Goal: Task Accomplishment & Management: Use online tool/utility

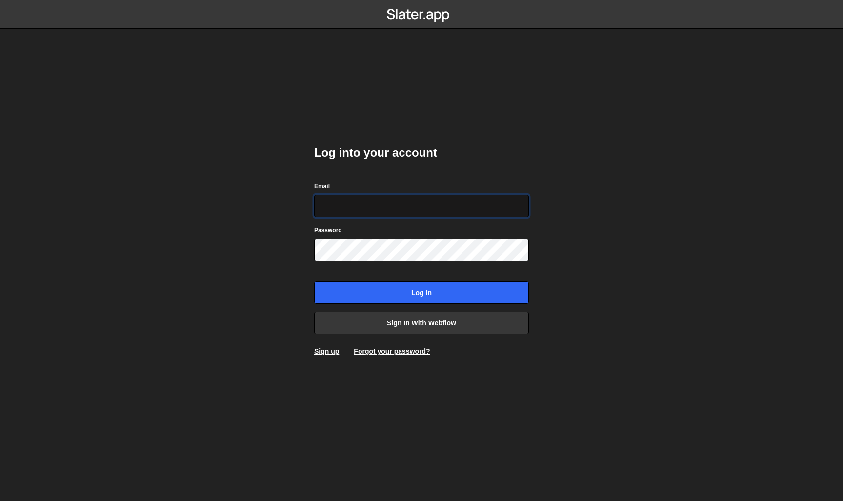
type input "martin@hudobivnik.si"
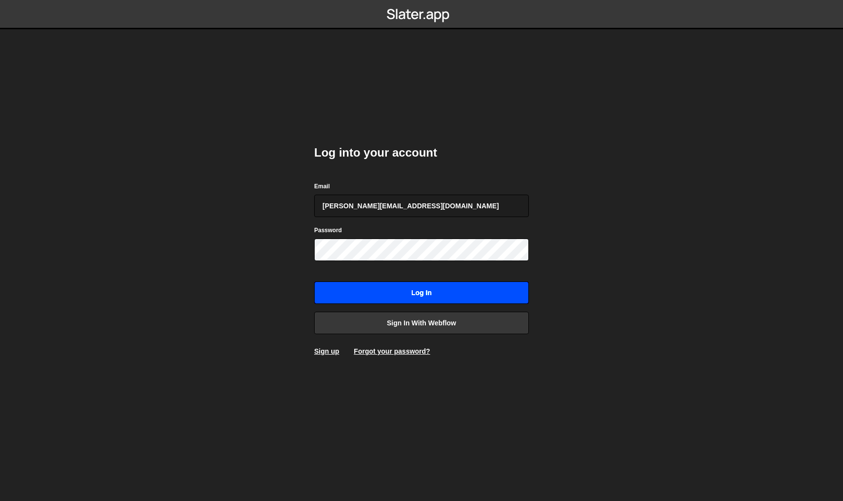
click at [398, 302] on input "Log in" at bounding box center [421, 293] width 215 height 22
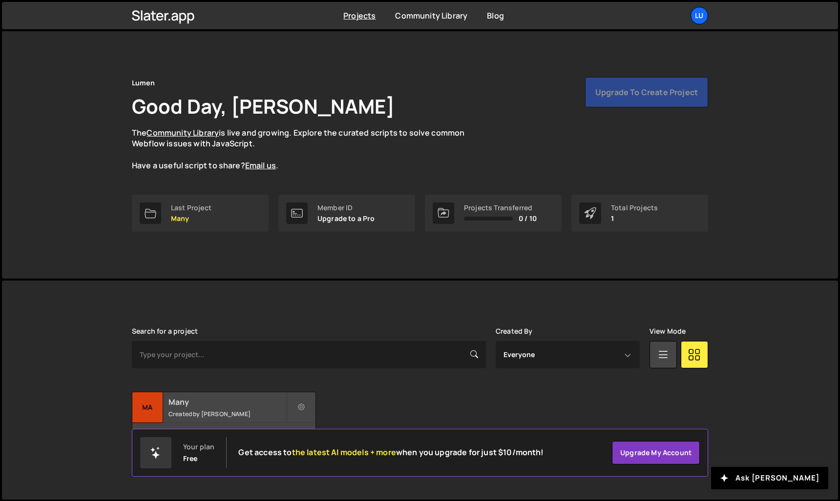
scroll to position [0, 0]
click at [237, 404] on h2 "Many" at bounding box center [227, 402] width 118 height 11
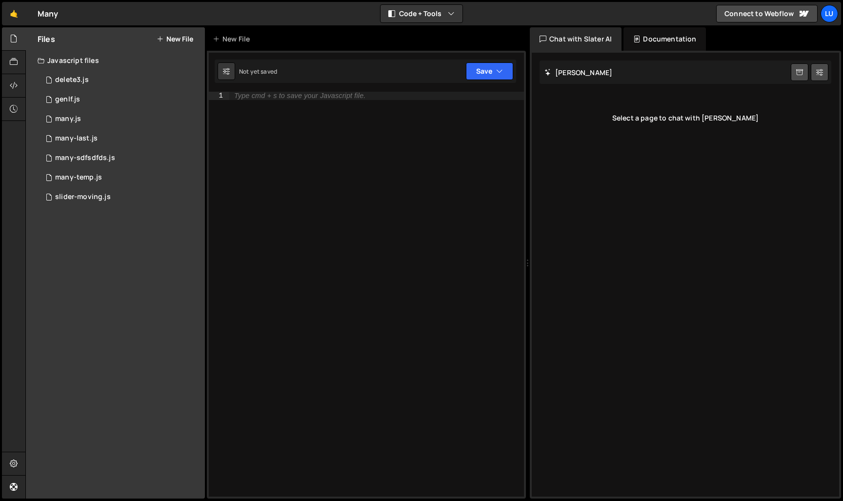
click at [171, 39] on button "New File" at bounding box center [175, 39] width 37 height 8
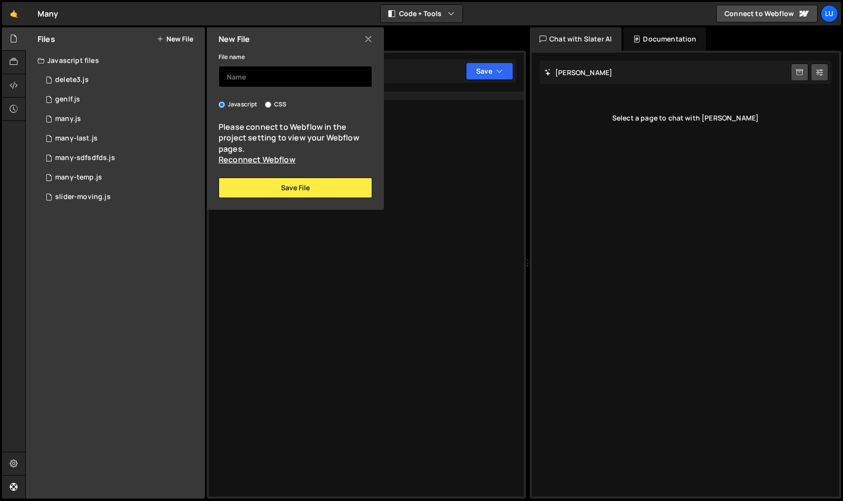
click at [252, 81] on input "text" at bounding box center [296, 76] width 154 height 21
type input "[DATE]"
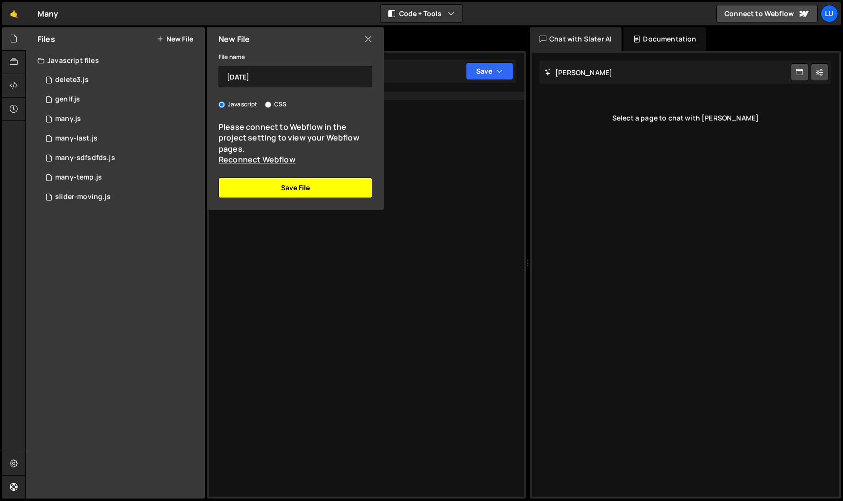
click at [305, 188] on button "Save File" at bounding box center [296, 188] width 154 height 20
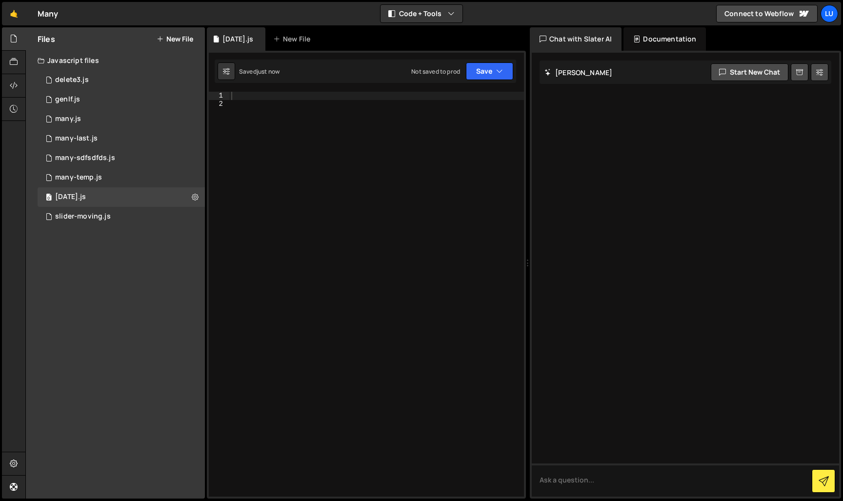
click at [593, 38] on div "Chat with Slater AI" at bounding box center [576, 38] width 92 height 23
click at [602, 35] on div "Chat with Slater AI" at bounding box center [576, 38] width 92 height 23
click at [460, 19] on button "Code + Tools" at bounding box center [422, 14] width 82 height 18
click at [442, 36] on button "Code Only" at bounding box center [422, 35] width 82 height 18
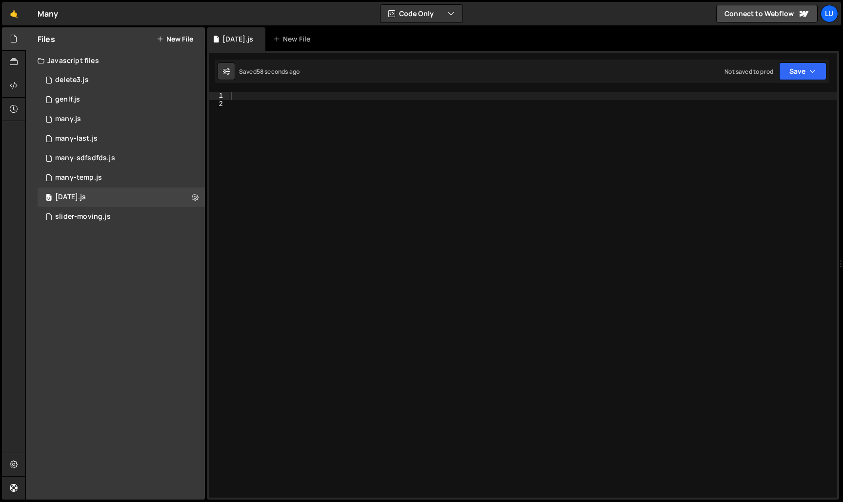
click at [313, 115] on div at bounding box center [533, 303] width 608 height 422
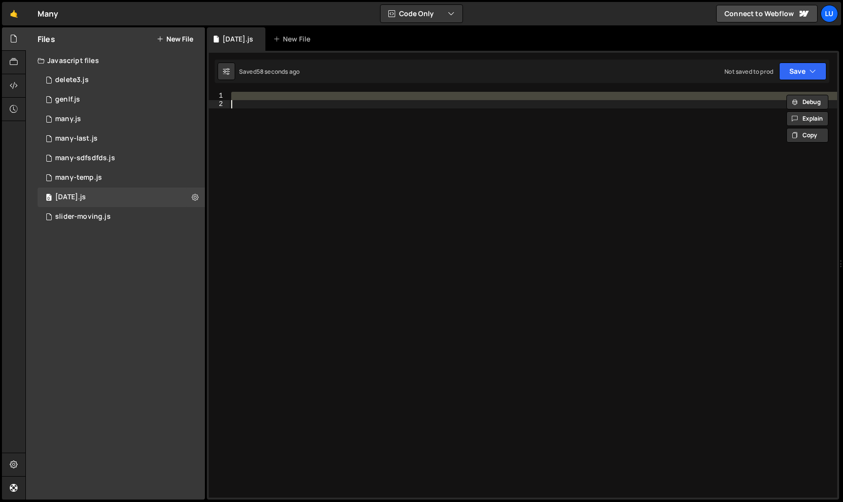
paste textarea "});"
type textarea "});"
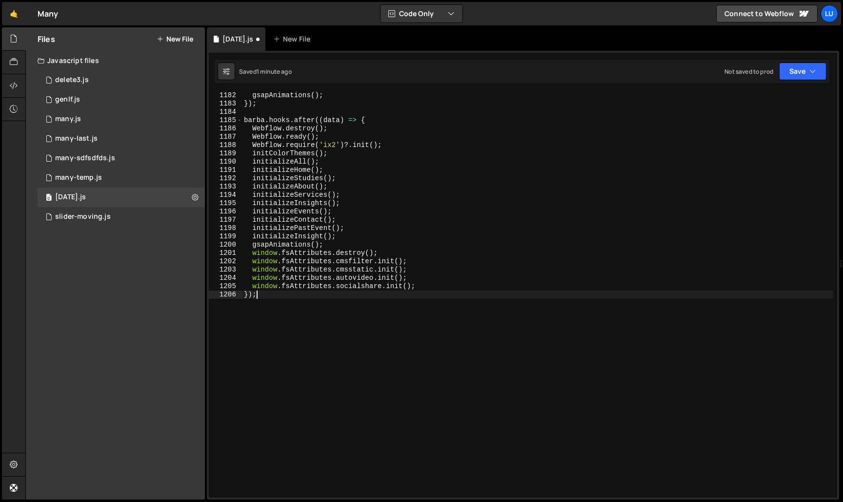
click at [356, 322] on div "gsapAnimations ( ) ; }) ; [PERSON_NAME] . hooks . after (( data ) => { Webflow …" at bounding box center [538, 302] width 592 height 422
click at [818, 70] on button "Save" at bounding box center [802, 71] width 47 height 18
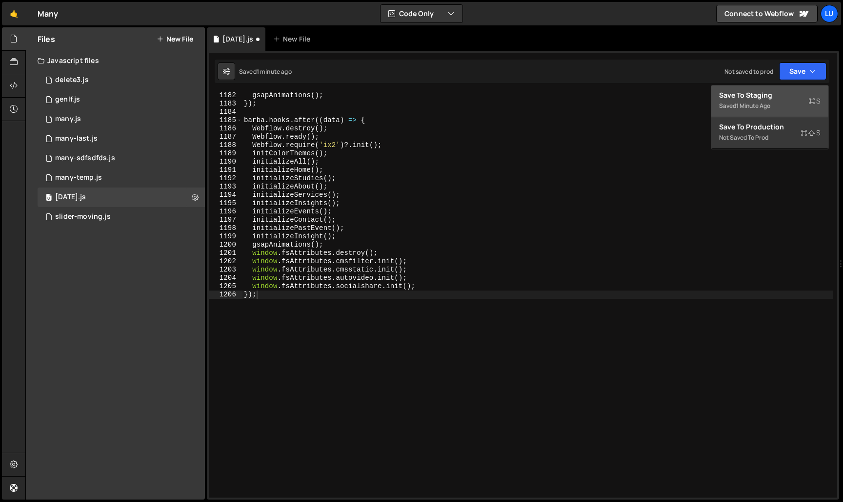
click at [794, 97] on div "Save to Staging S" at bounding box center [770, 95] width 102 height 10
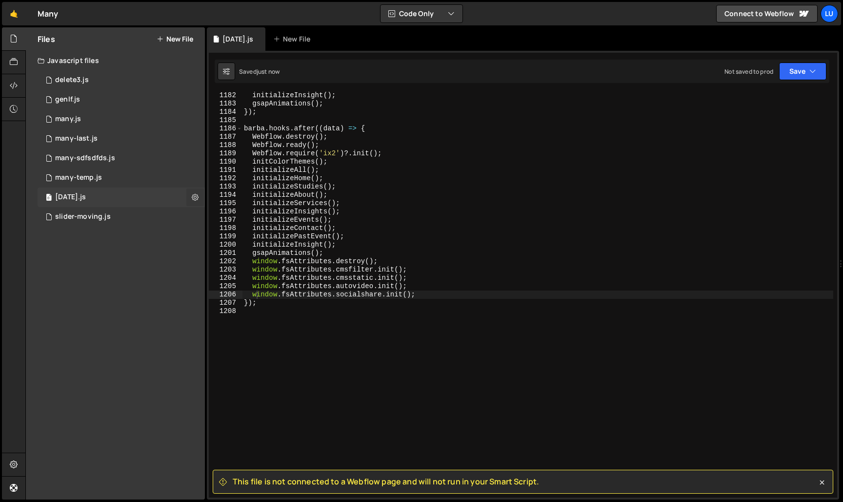
click at [193, 193] on icon at bounding box center [195, 196] width 7 height 9
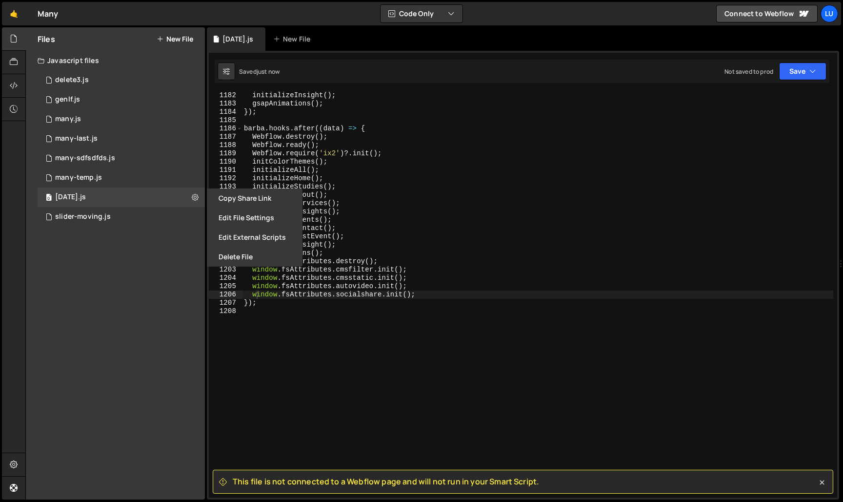
click at [255, 375] on div "initializeInsight ( ) ; gsapAnimations ( ) ; }) ; [PERSON_NAME] . hooks . after…" at bounding box center [538, 302] width 592 height 422
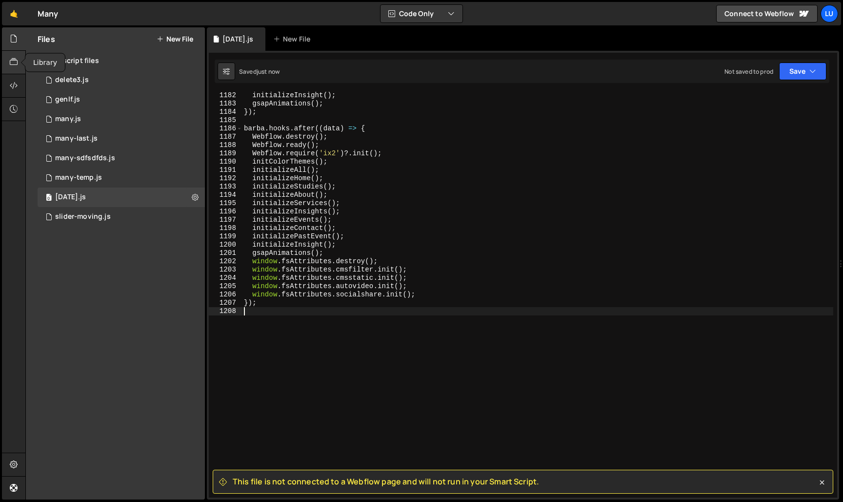
click at [19, 57] on div at bounding box center [14, 62] width 24 height 23
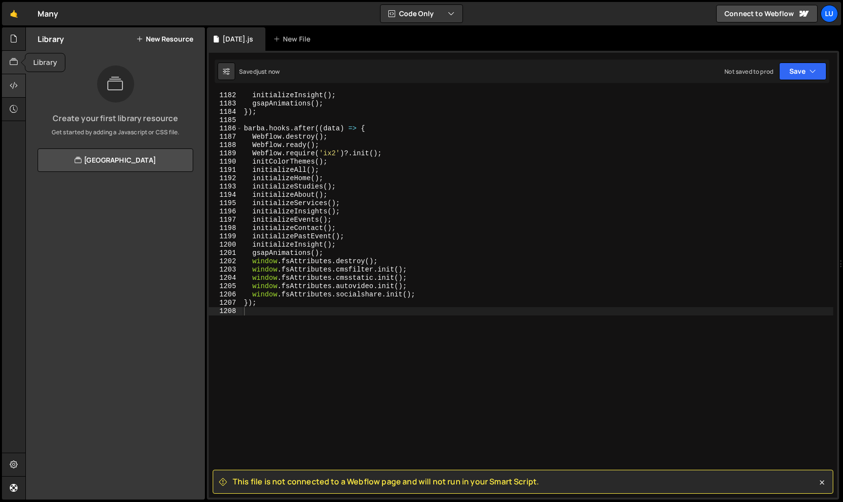
click at [15, 83] on icon at bounding box center [14, 85] width 8 height 11
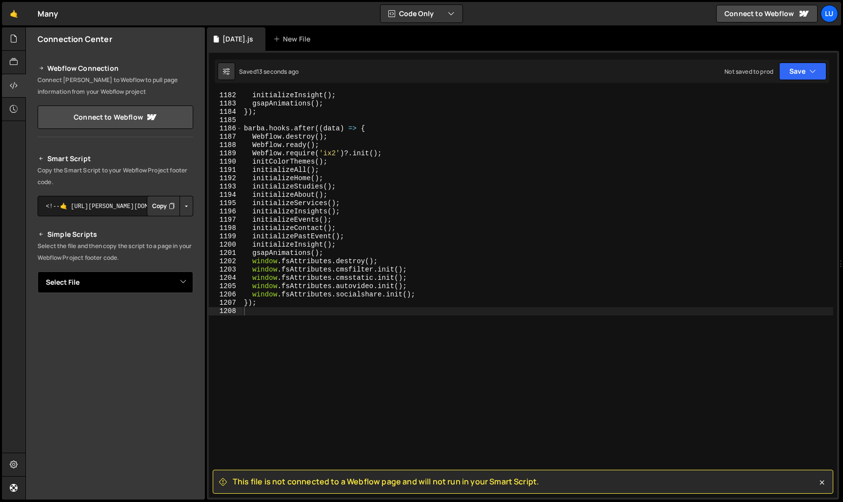
select select "48394"
click at [155, 315] on button "Copy" at bounding box center [163, 315] width 33 height 20
click at [806, 77] on button "Save" at bounding box center [802, 71] width 47 height 18
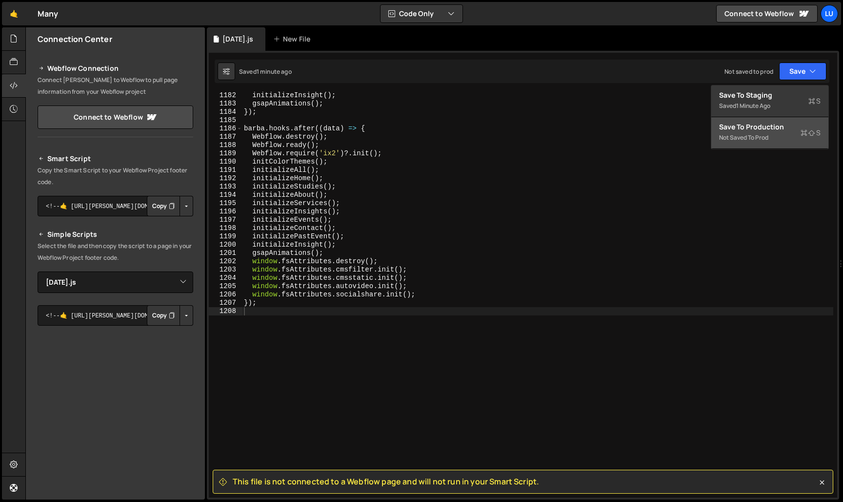
click at [786, 131] on div "Save to Production S" at bounding box center [770, 127] width 102 height 10
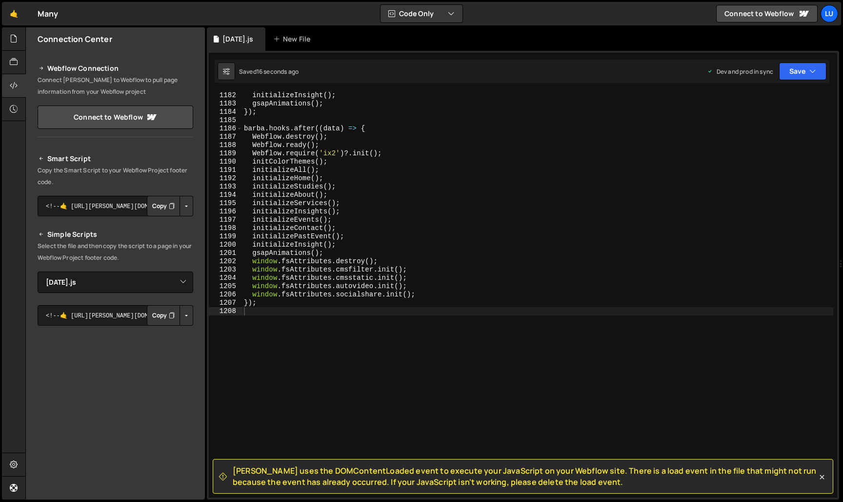
click at [152, 204] on button "Copy" at bounding box center [163, 206] width 33 height 20
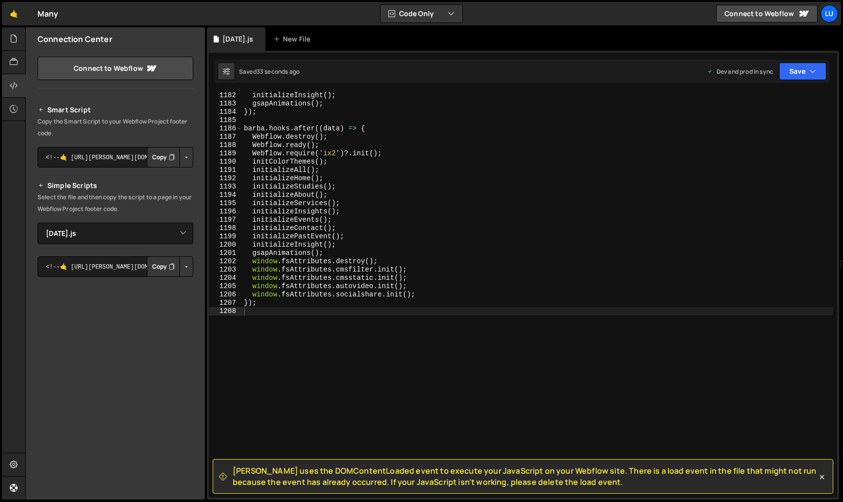
scroll to position [48, 0]
click at [181, 267] on button "Button group with nested dropdown" at bounding box center [187, 267] width 14 height 20
click at [165, 287] on link "Copy Staging js" at bounding box center [152, 286] width 81 height 14
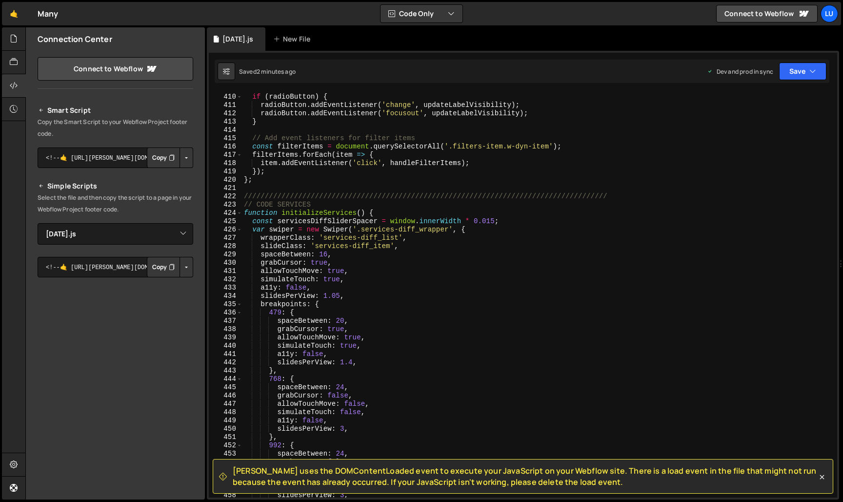
scroll to position [3374, 0]
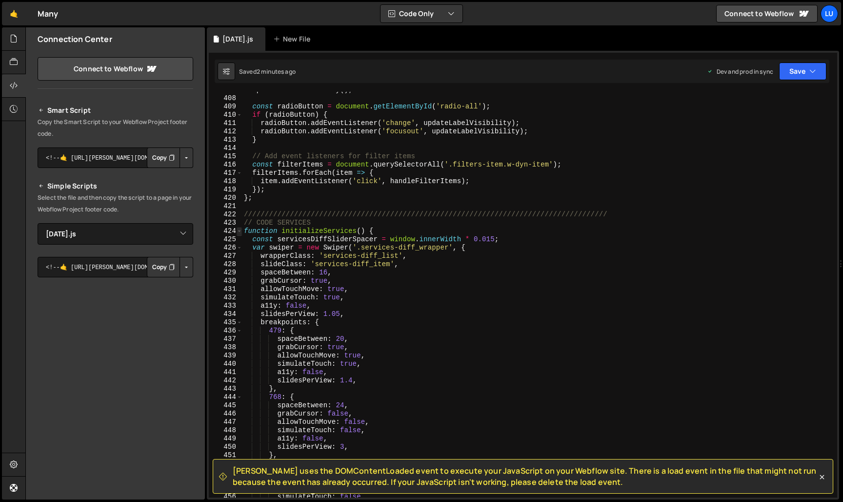
click at [240, 233] on span at bounding box center [239, 231] width 5 height 8
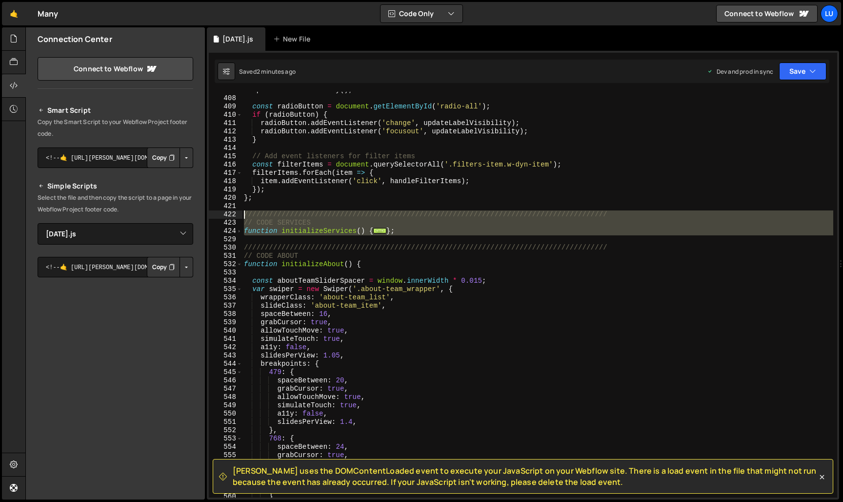
drag, startPoint x: 407, startPoint y: 237, endPoint x: 235, endPoint y: 216, distance: 173.6
click at [235, 216] on div "407 408 409 410 411 412 413 414 415 416 417 418 419 420 421 422 423 424 529 530…" at bounding box center [523, 295] width 629 height 406
click at [444, 234] on div "updateLabelVisibility ( ) ; const radioButton = document . getElementById ( 'ra…" at bounding box center [538, 295] width 592 height 406
type textarea "};"
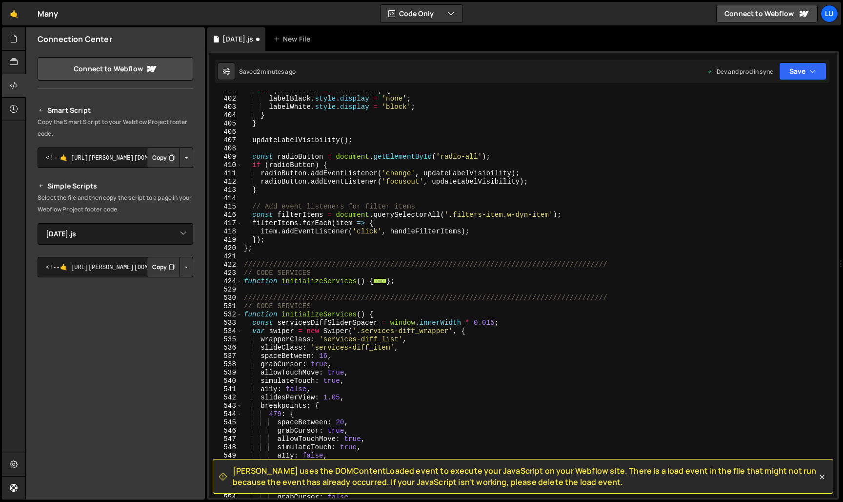
scroll to position [3310, 0]
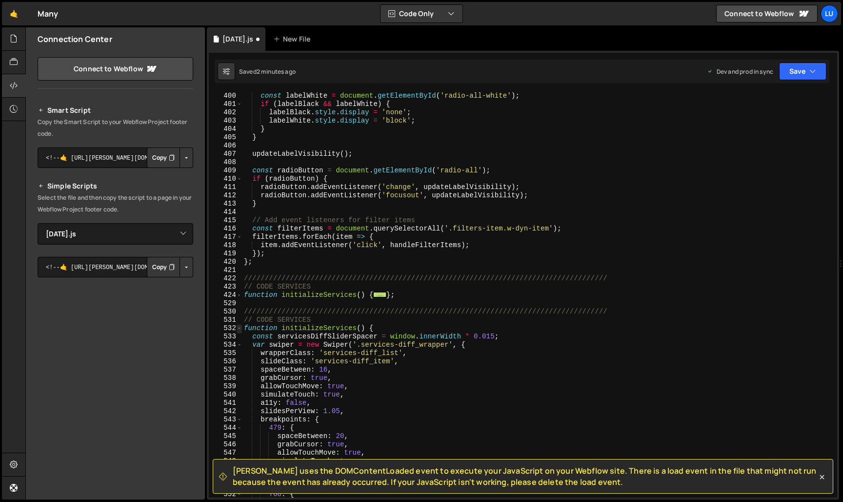
click at [240, 331] on span at bounding box center [239, 328] width 5 height 8
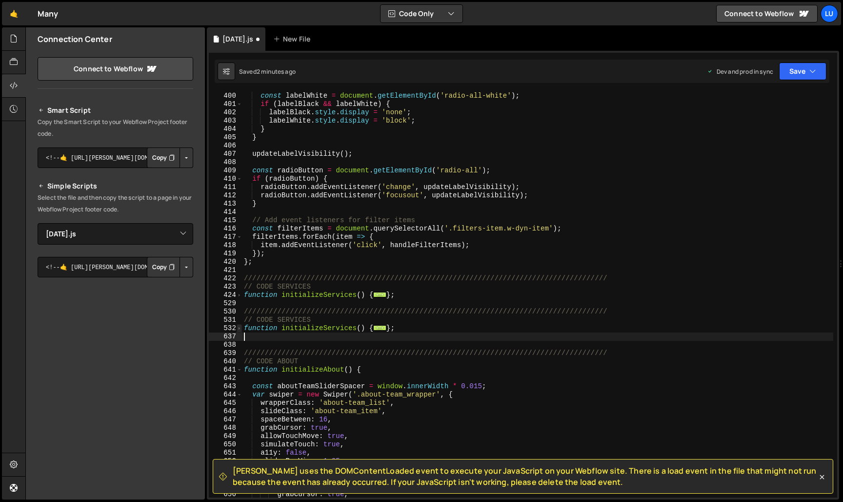
click at [240, 330] on span at bounding box center [239, 328] width 5 height 8
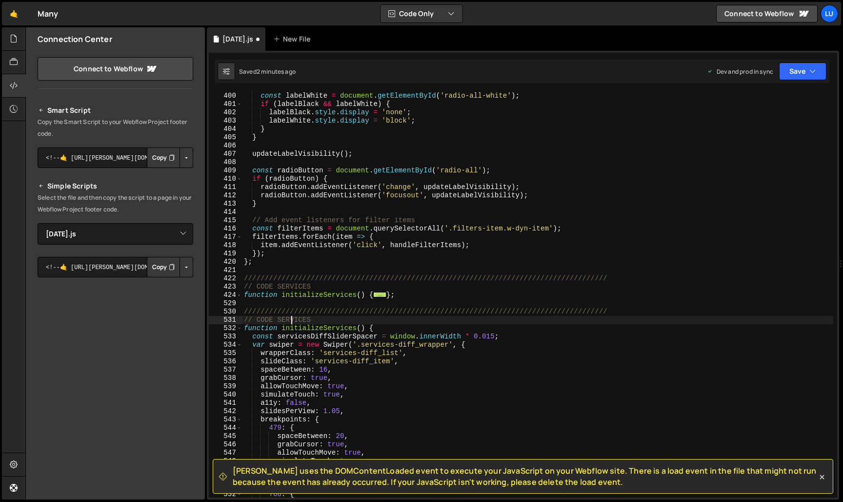
click at [290, 323] on div "const labelBlack = document . getElementById ( 'radio-all-black' ) ; const labe…" at bounding box center [538, 294] width 592 height 422
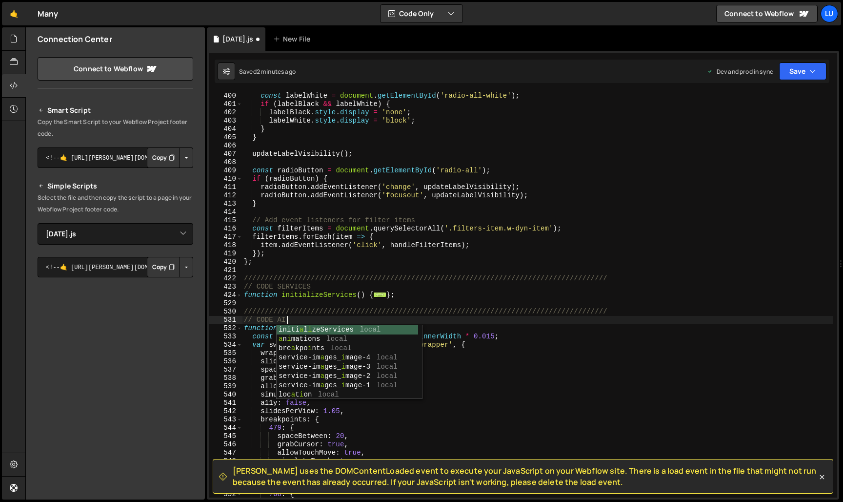
click at [536, 326] on div "const labelBlack = document . getElementById ( 'radio-all-black' ) ; const labe…" at bounding box center [538, 294] width 592 height 422
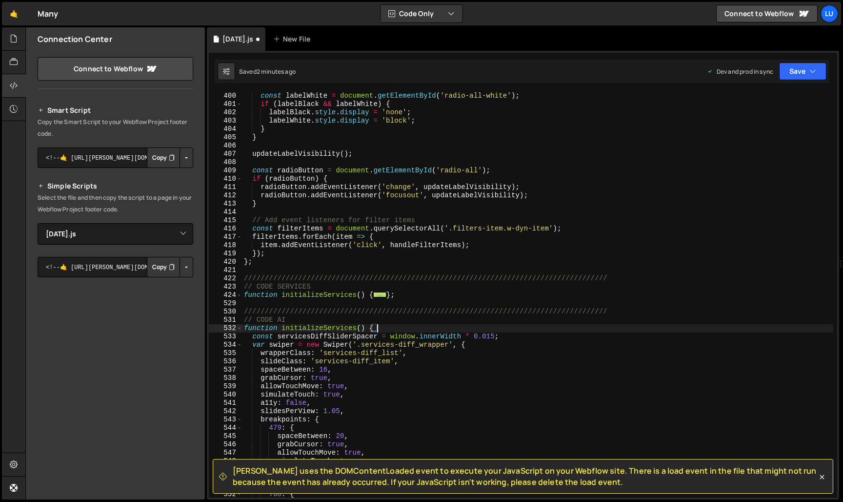
click at [360, 330] on div "const labelBlack = document . getElementById ( 'radio-all-black' ) ; const labe…" at bounding box center [538, 294] width 592 height 422
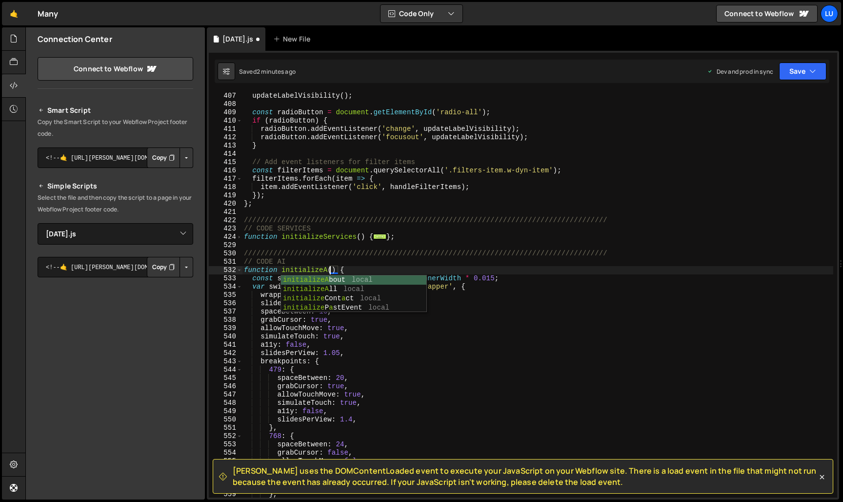
scroll to position [0, 6]
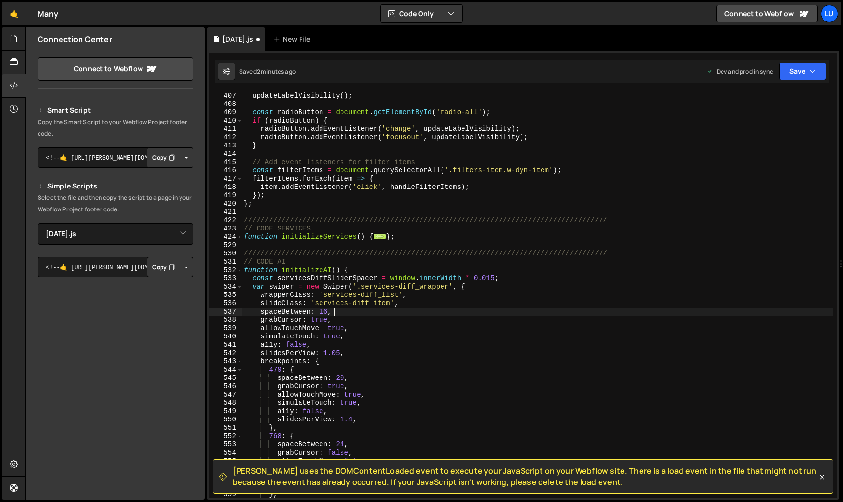
click at [375, 315] on div "updateLabelVisibility ( ) ; const radioButton = document . getElementById ( 'ra…" at bounding box center [538, 303] width 592 height 422
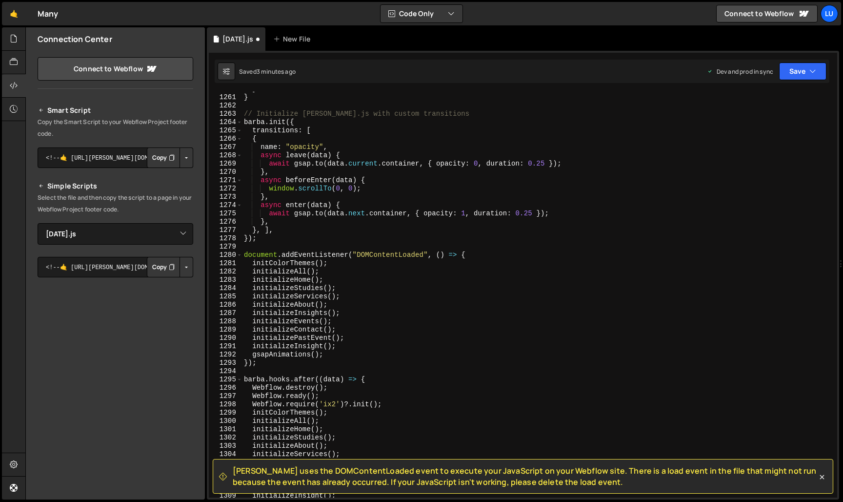
scroll to position [9610, 0]
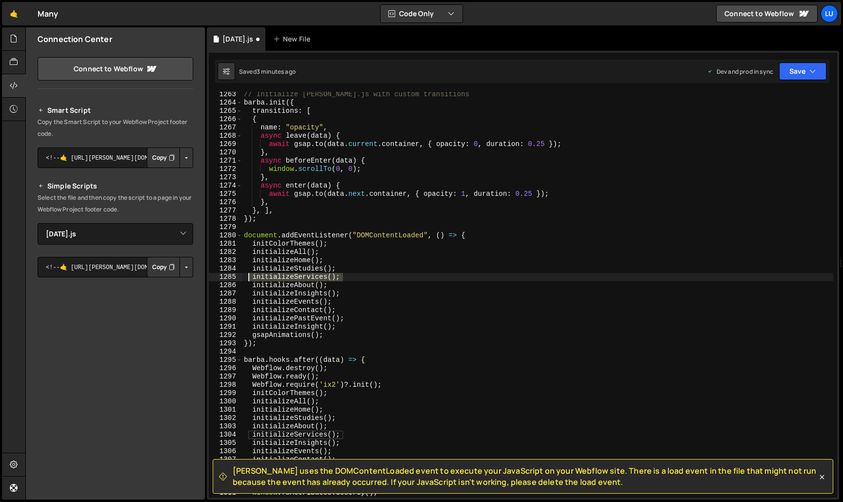
drag, startPoint x: 348, startPoint y: 279, endPoint x: 251, endPoint y: 279, distance: 97.1
click at [251, 279] on div "// Initialize [PERSON_NAME].js with custom transitions [PERSON_NAME] . init ({ …" at bounding box center [538, 301] width 592 height 422
type textarea "initializeServices();"
click at [386, 280] on div "// Initialize [PERSON_NAME].js with custom transitions [PERSON_NAME] . init ({ …" at bounding box center [538, 295] width 592 height 406
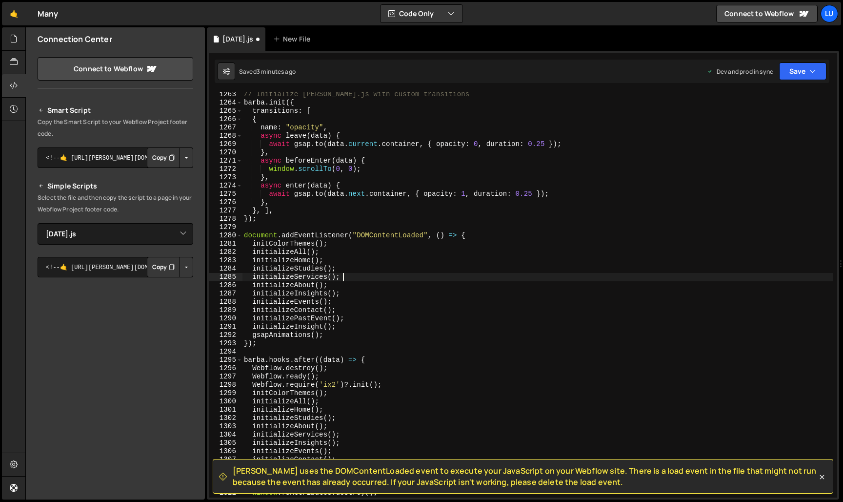
paste textarea "initializeServices();"
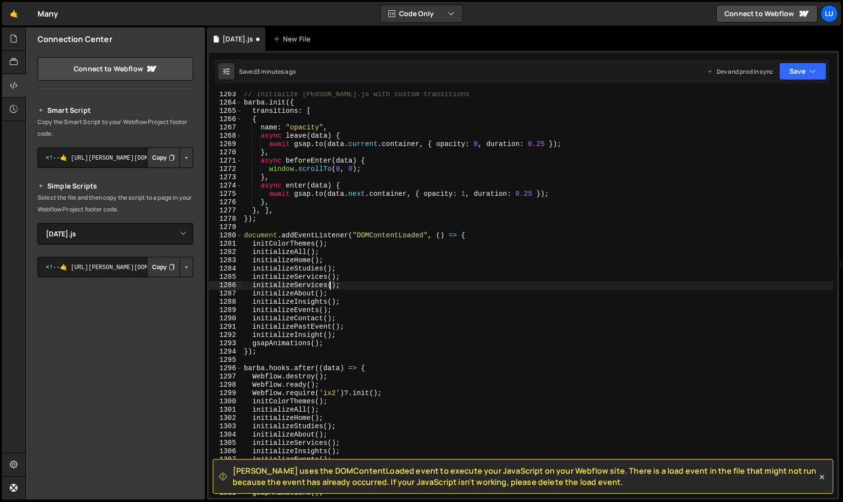
click at [328, 285] on div "// Initialize [PERSON_NAME].js with custom transitions [PERSON_NAME] . init ({ …" at bounding box center [538, 301] width 592 height 422
click at [329, 285] on div "// Initialize [PERSON_NAME].js with custom transitions [PERSON_NAME] . init ({ …" at bounding box center [538, 301] width 592 height 422
drag, startPoint x: 337, startPoint y: 286, endPoint x: 252, endPoint y: 287, distance: 84.4
click at [252, 287] on div "// Initialize [PERSON_NAME].js with custom transitions [PERSON_NAME] . init ({ …" at bounding box center [538, 301] width 592 height 422
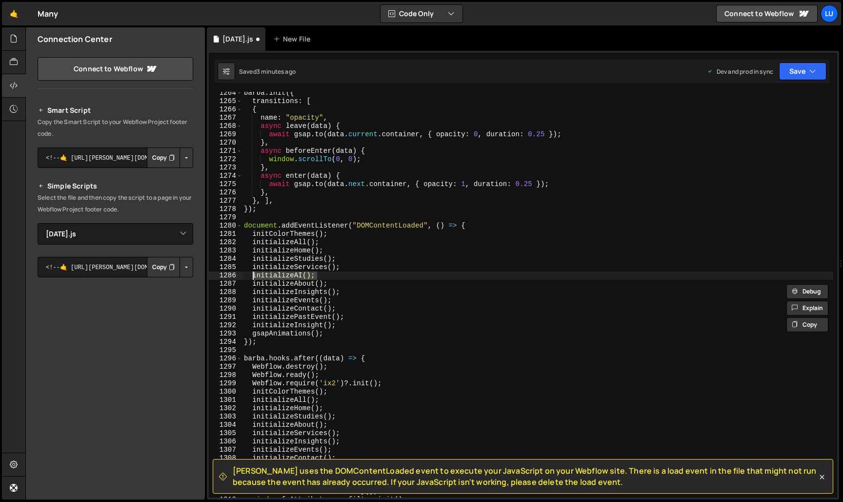
scroll to position [9635, 0]
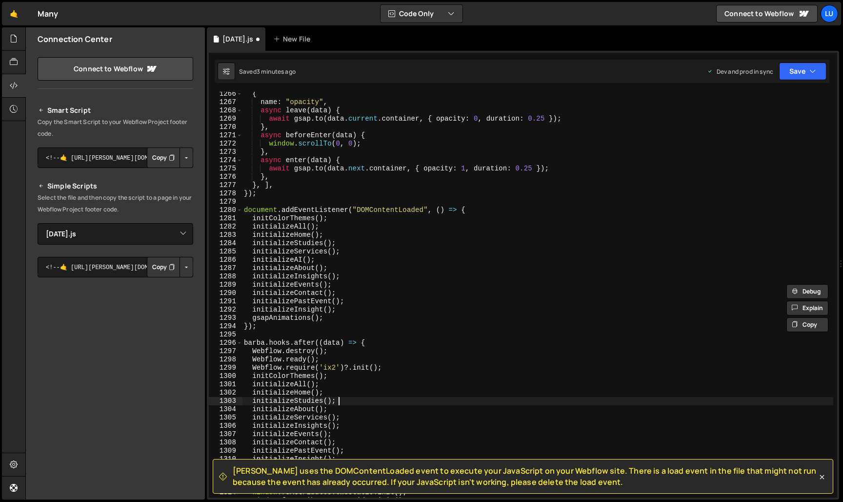
click at [351, 402] on div "{ name : "opacity" , async leave ( data ) { await gsap . to ( data . current . …" at bounding box center [538, 301] width 592 height 422
type textarea "initializeStudies();"
paste textarea "initializeAI();"
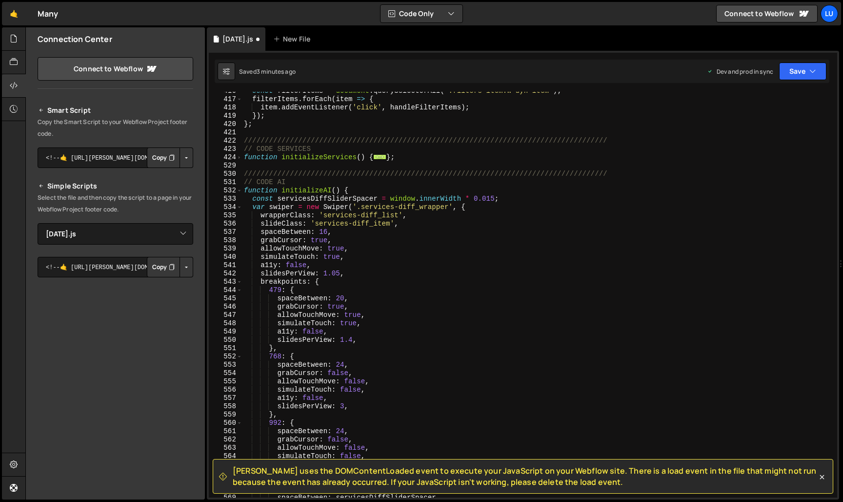
scroll to position [3356, 0]
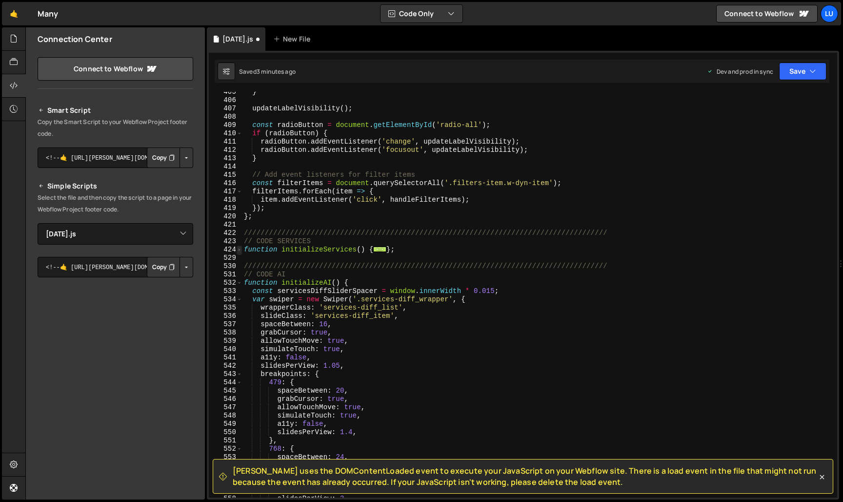
click at [240, 250] on span at bounding box center [239, 250] width 5 height 8
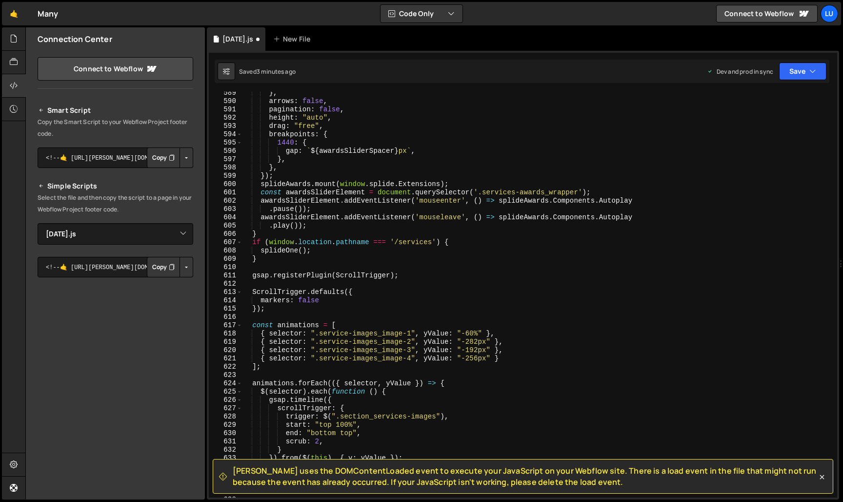
scroll to position [4889, 0]
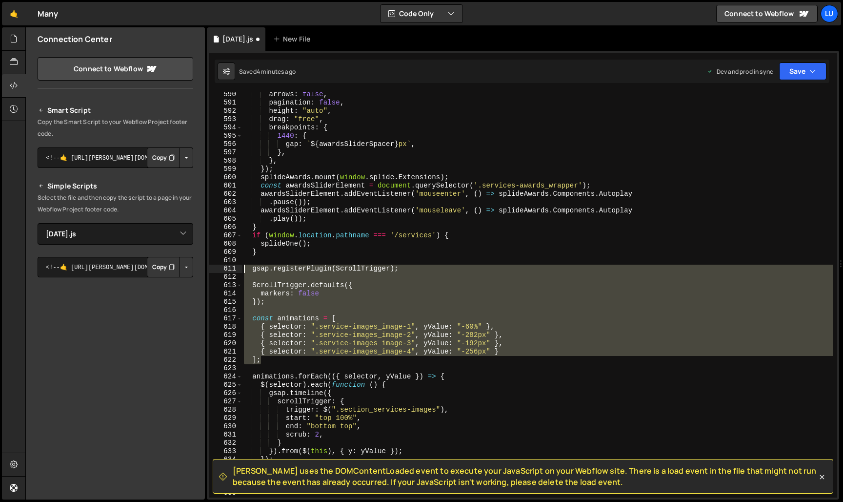
drag, startPoint x: 273, startPoint y: 361, endPoint x: 223, endPoint y: 270, distance: 104.4
click at [223, 270] on div "initializeAI(); 590 591 592 593 594 595 596 597 598 599 600 601 602 603 604 605…" at bounding box center [523, 295] width 629 height 406
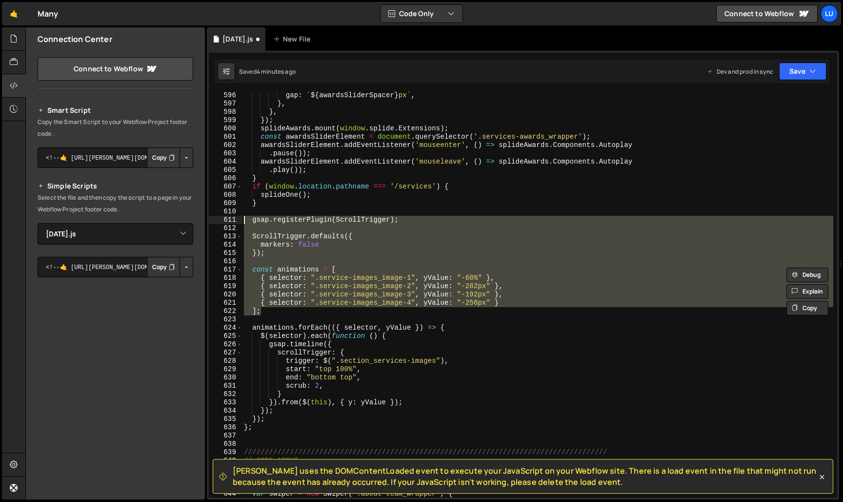
scroll to position [4948, 0]
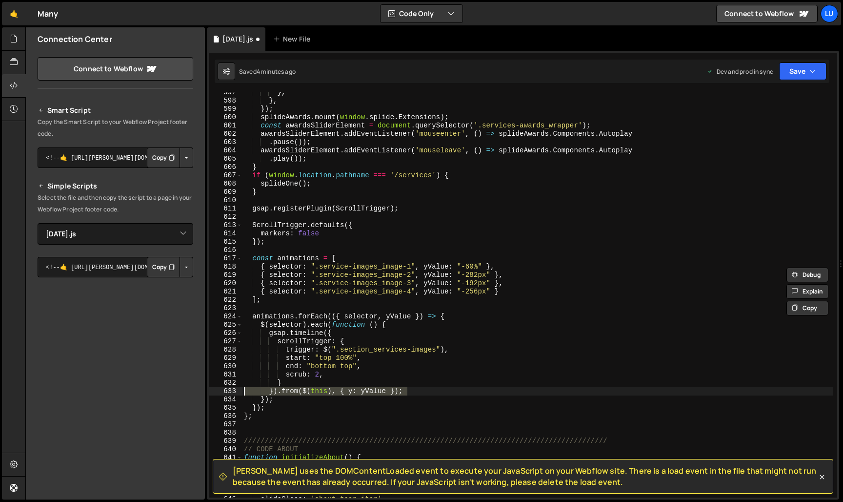
drag, startPoint x: 412, startPoint y: 389, endPoint x: 201, endPoint y: 389, distance: 210.9
click at [201, 389] on div "Files New File Javascript files 0 delete3.js 0 0 genlf.js 0 0 many.js 0 0 0 0 0…" at bounding box center [434, 263] width 818 height 472
click at [371, 393] on div "} , } , }) ; splideAwards . mount ( window . splide . Extensions ) ; const awar…" at bounding box center [538, 295] width 592 height 406
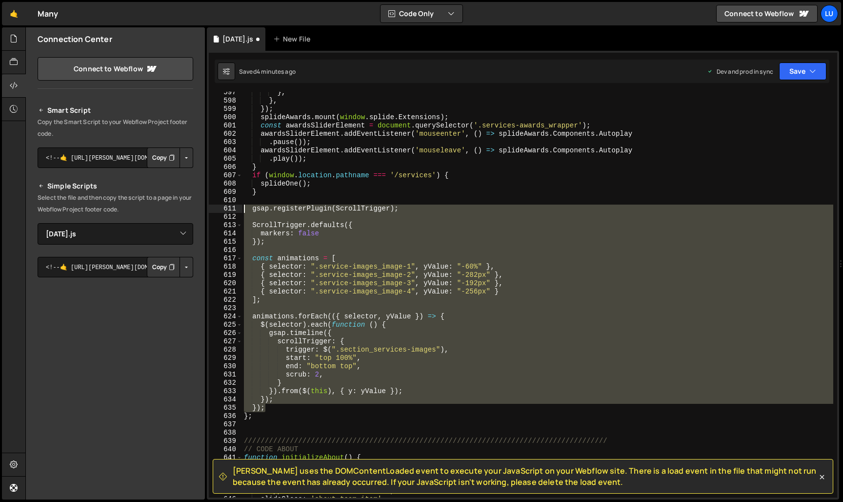
drag, startPoint x: 276, startPoint y: 406, endPoint x: 228, endPoint y: 210, distance: 202.0
click at [228, 210] on div "}).from($(this), { y: yValue }); 597 598 599 600 601 602 603 604 605 606 607 60…" at bounding box center [523, 295] width 629 height 406
type textarea "gsap.registerPlugin(ScrollTrigger);"
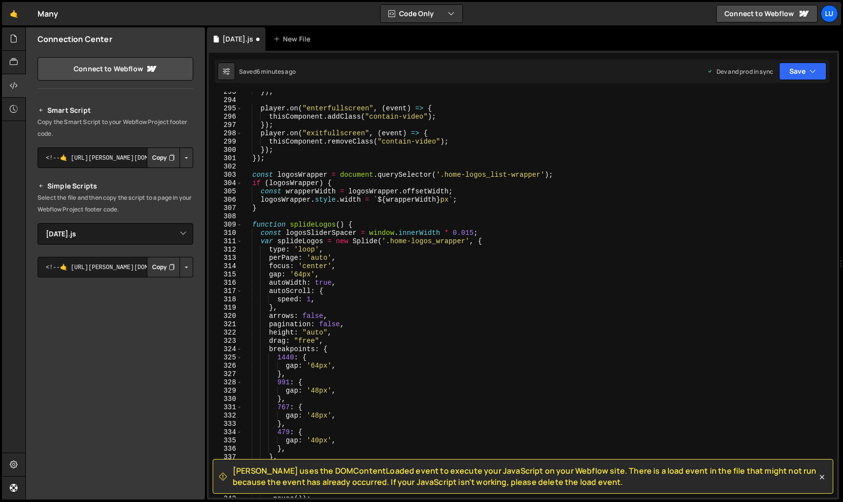
scroll to position [2430, 0]
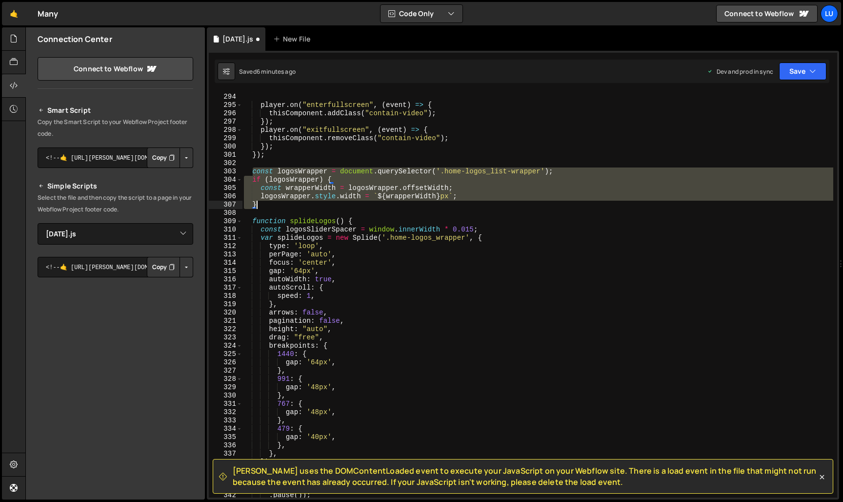
drag, startPoint x: 252, startPoint y: 171, endPoint x: 308, endPoint y: 202, distance: 63.6
click at [308, 202] on div "}) ; player . on ( "enterfullscreen" , ( event ) => { thisComponent . addClass …" at bounding box center [538, 295] width 592 height 422
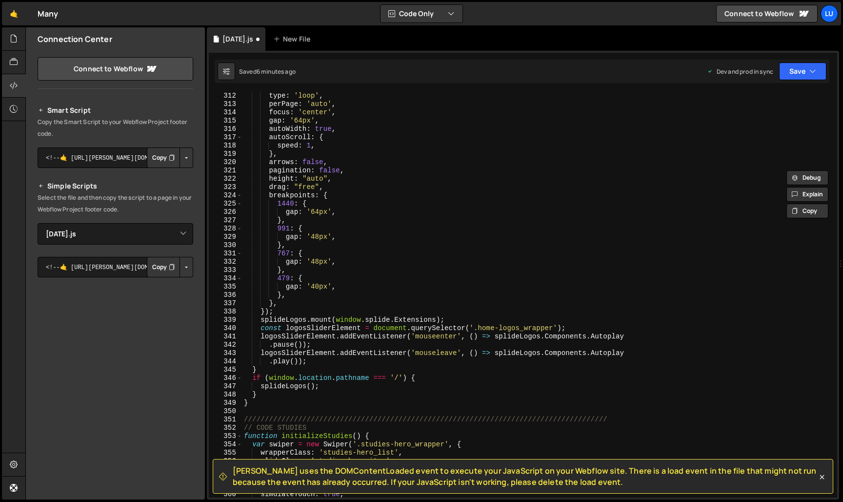
scroll to position [2580, 0]
click at [266, 394] on div "var splideLogos = new Splide ( '.home-logos_wrapper' , { type : 'loop' , perPag…" at bounding box center [538, 294] width 592 height 422
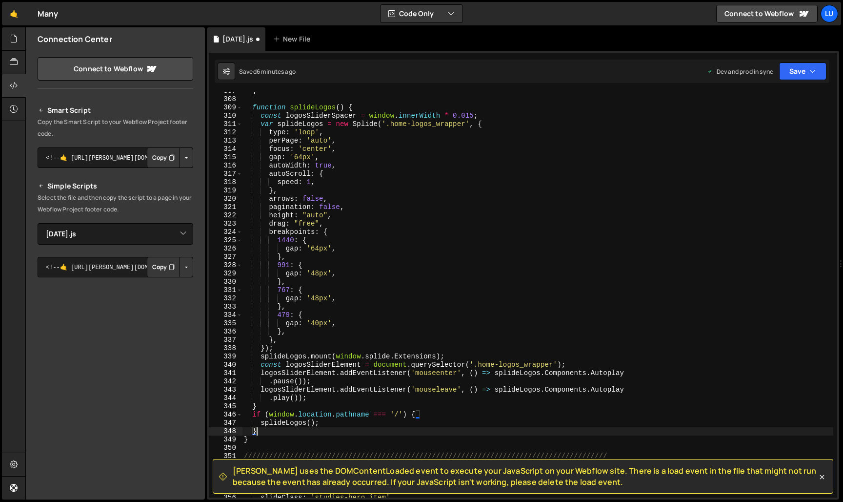
scroll to position [2545, 0]
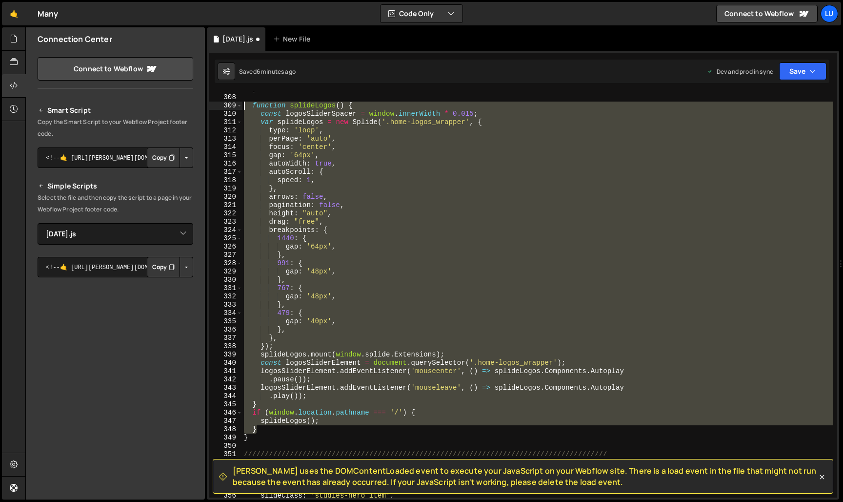
drag, startPoint x: 260, startPoint y: 430, endPoint x: 194, endPoint y: 107, distance: 329.7
click at [194, 107] on div "Files New File Javascript files 0 delete3.js 0 0 genlf.js 0 0 many.js 0 0 0 0 0…" at bounding box center [434, 263] width 818 height 472
click at [393, 412] on div "} function splideLogos ( ) { const logosSliderSpacer = window . innerWidth * 0.…" at bounding box center [538, 295] width 592 height 406
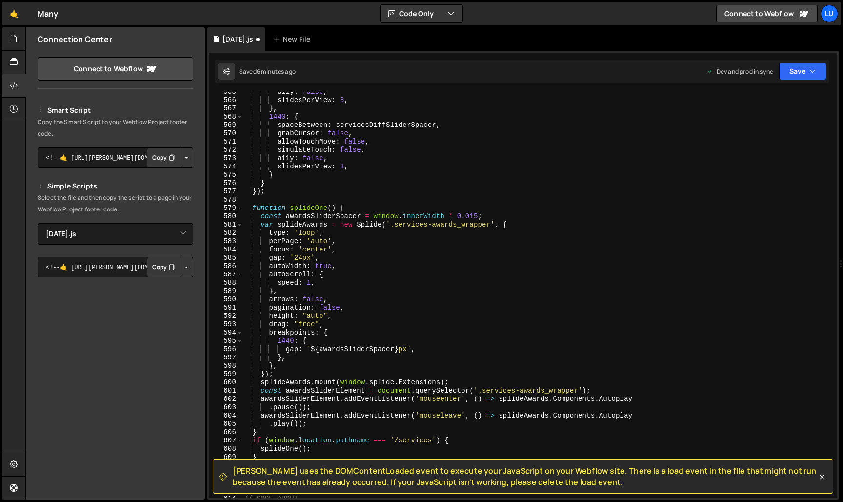
scroll to position [4751, 0]
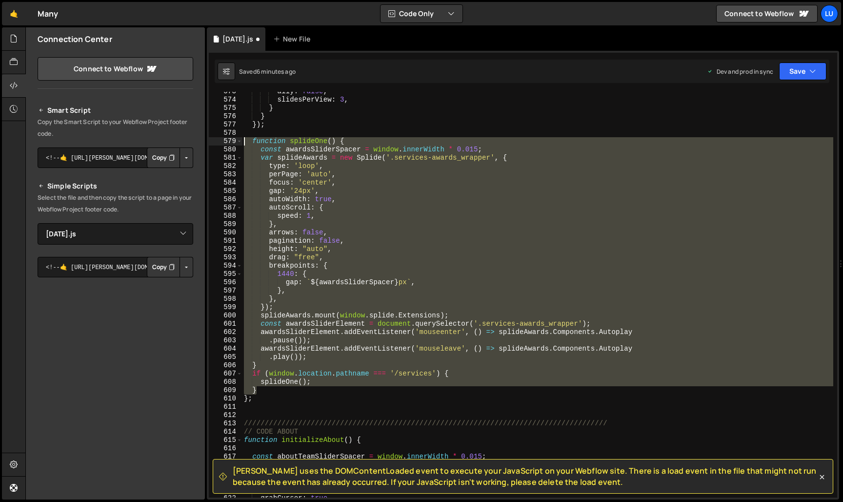
drag, startPoint x: 265, startPoint y: 390, endPoint x: 201, endPoint y: 141, distance: 257.5
click at [201, 141] on div "Files New File Javascript files 0 delete3.js 0 0 genlf.js 0 0 many.js 0 0 0 0 0…" at bounding box center [434, 263] width 818 height 472
paste textarea "}"
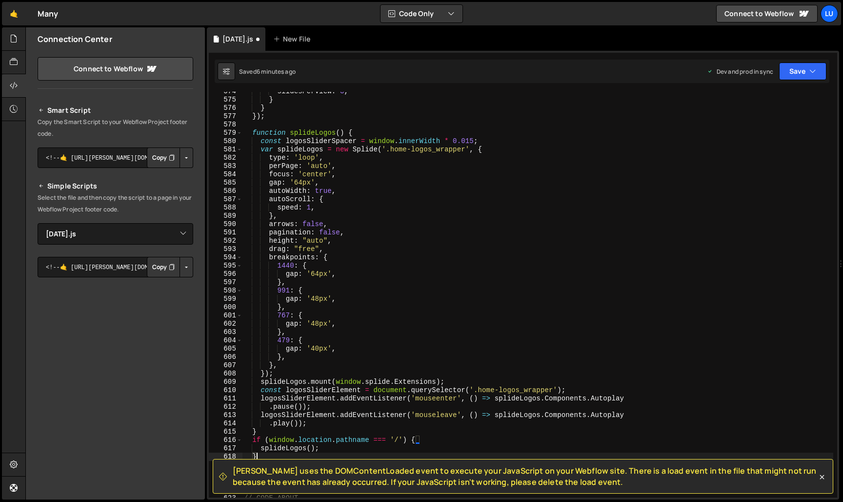
scroll to position [4768, 0]
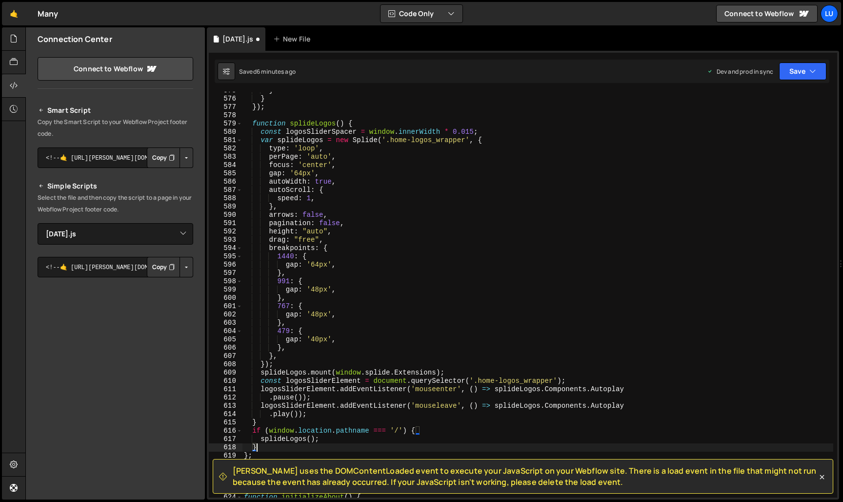
click at [405, 429] on div "} } }) ; function splideLogos ( ) { const logosSliderSpacer = window . innerWid…" at bounding box center [538, 297] width 592 height 422
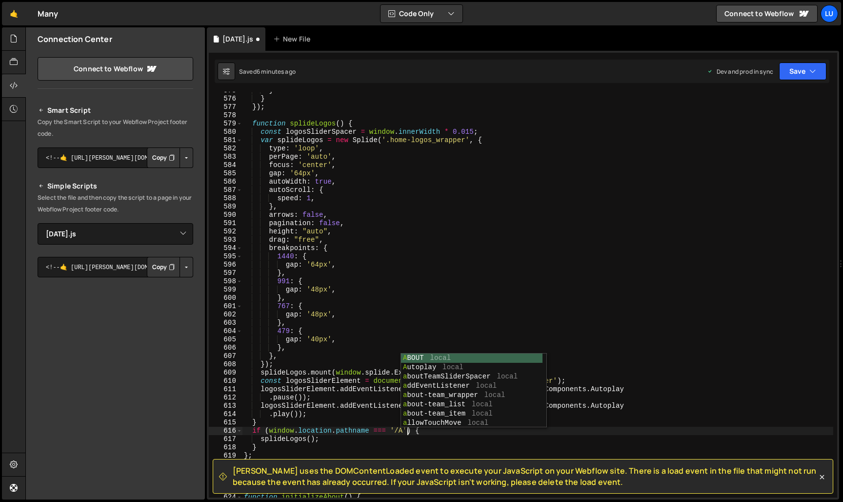
scroll to position [0, 12]
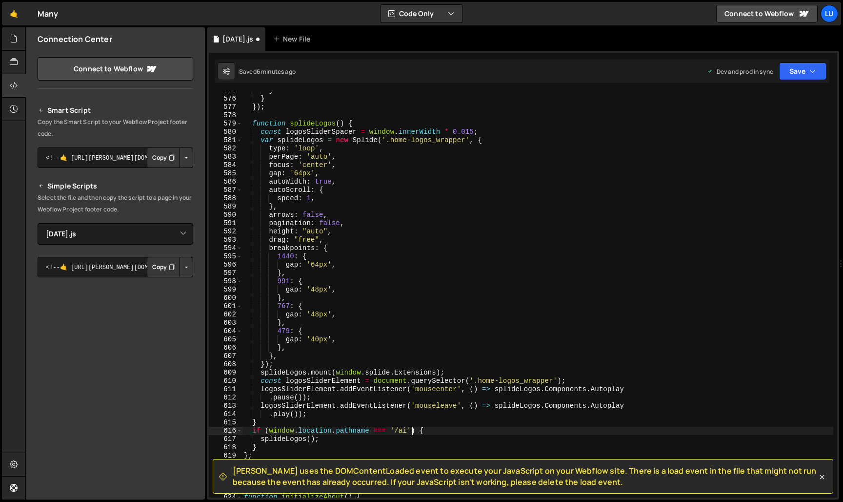
click at [477, 310] on div "} } }) ; function splideLogos ( ) { const logosSliderSpacer = window . innerWid…" at bounding box center [538, 297] width 592 height 422
click at [467, 325] on div "} } }) ; function splideLogos ( ) { const logosSliderSpacer = window . innerWid…" at bounding box center [538, 297] width 592 height 422
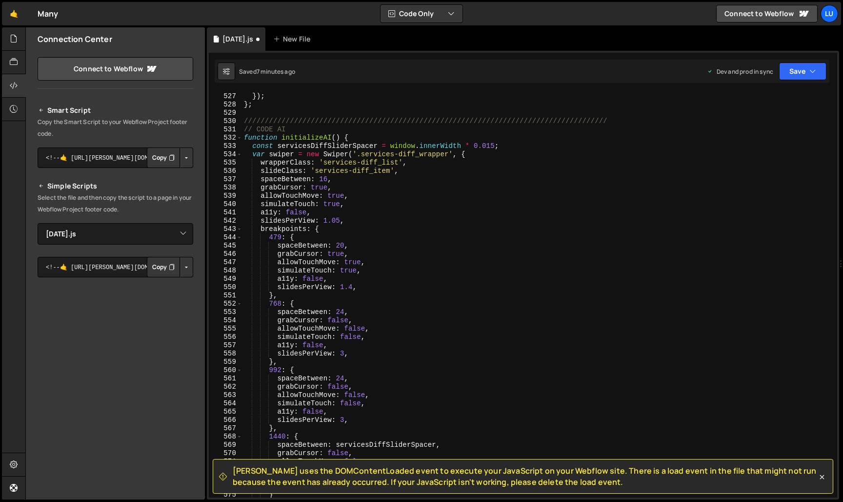
scroll to position [0, 0]
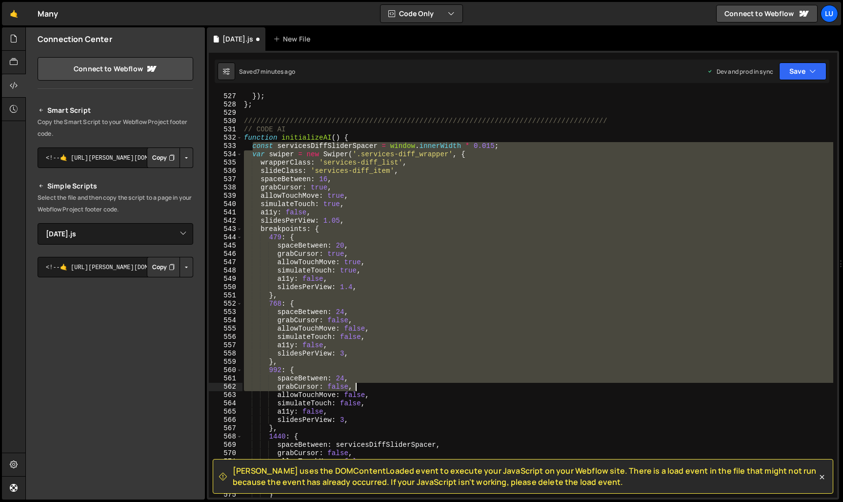
drag, startPoint x: 253, startPoint y: 145, endPoint x: 362, endPoint y: 355, distance: 236.4
click at [362, 355] on div "}) ; }) ; } ; /////////////////////////////////////////////////////////////////…" at bounding box center [538, 295] width 592 height 422
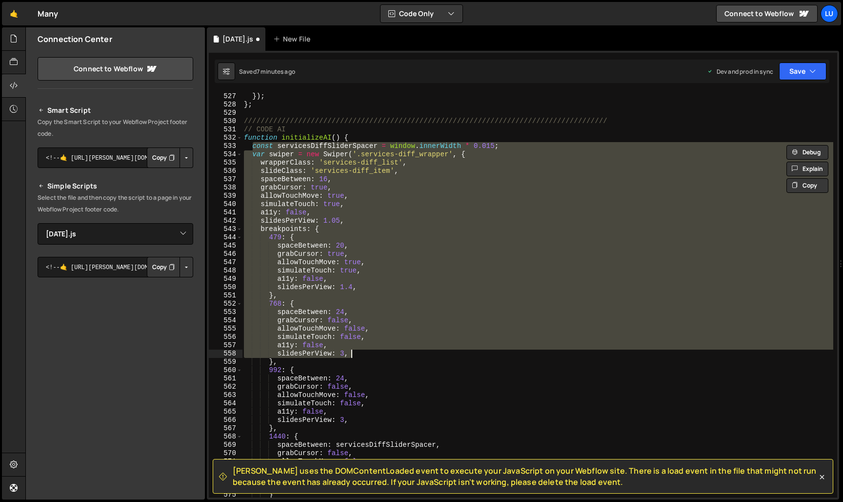
click at [362, 355] on div "}) ; }) ; } ; /////////////////////////////////////////////////////////////////…" at bounding box center [538, 295] width 592 height 406
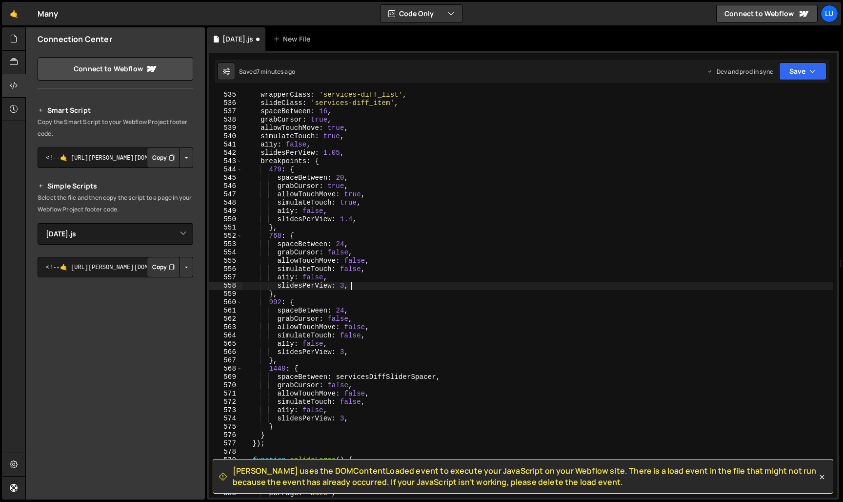
scroll to position [4434, 0]
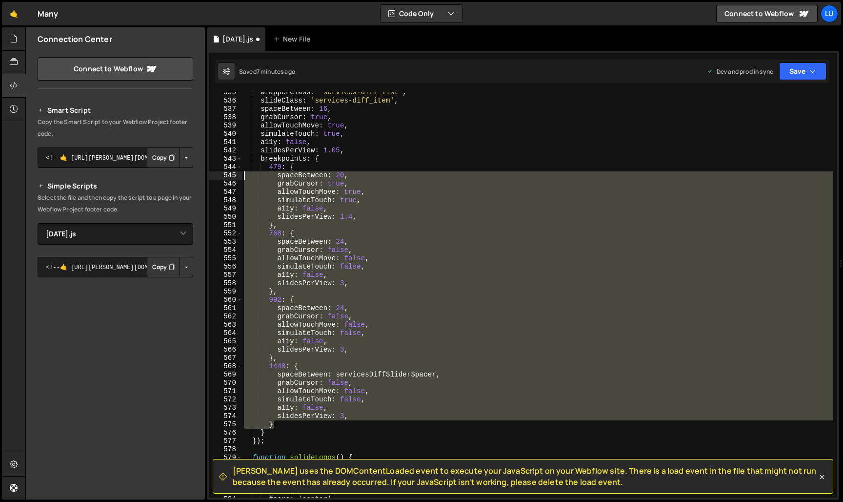
drag, startPoint x: 280, startPoint y: 426, endPoint x: 231, endPoint y: 171, distance: 259.3
click at [231, 171] on div "slidesPerView: 3, 535 536 537 538 539 540 541 542 543 544 545 546 547 548 549 5…" at bounding box center [523, 295] width 629 height 406
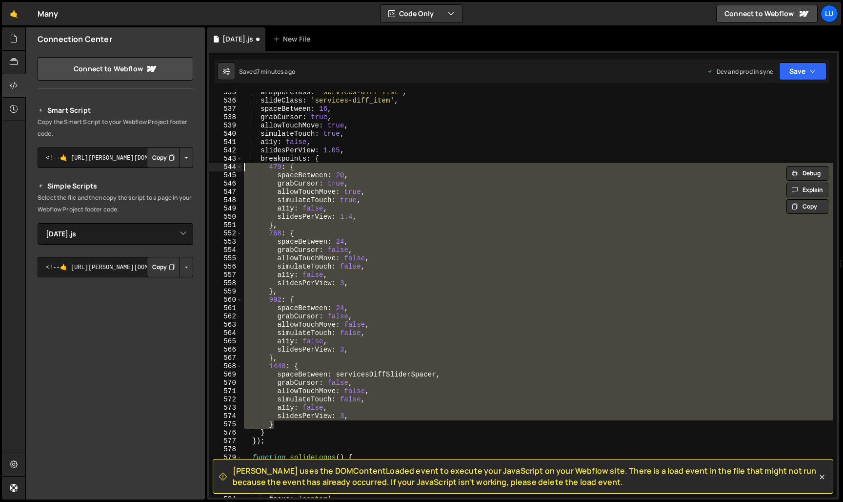
click at [287, 433] on div "wrapperClass : 'services-diff_list' , slideClass : 'services-diff_item' , space…" at bounding box center [538, 299] width 592 height 422
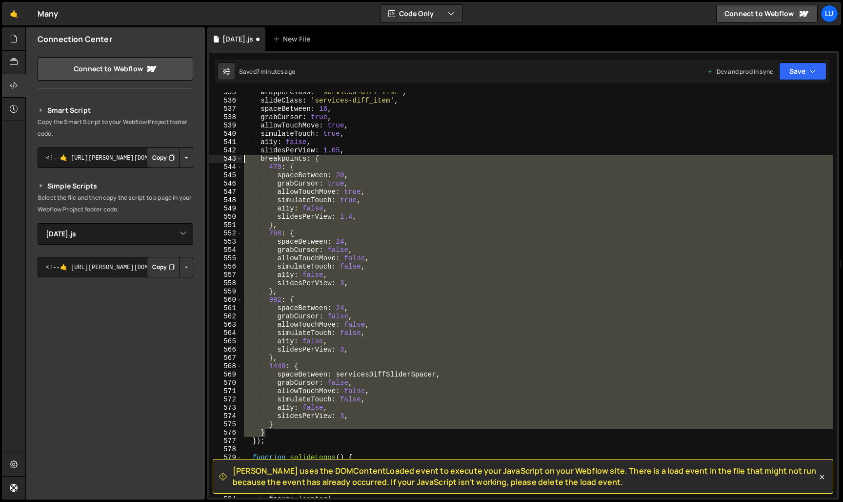
drag, startPoint x: 284, startPoint y: 434, endPoint x: 186, endPoint y: 161, distance: 290.1
click at [186, 161] on div "Files New File Javascript files 0 delete3.js 0 0 genlf.js 0 0 many.js 0 0 0 0 0…" at bounding box center [434, 263] width 818 height 472
type textarea "breakpoints: { 479: {"
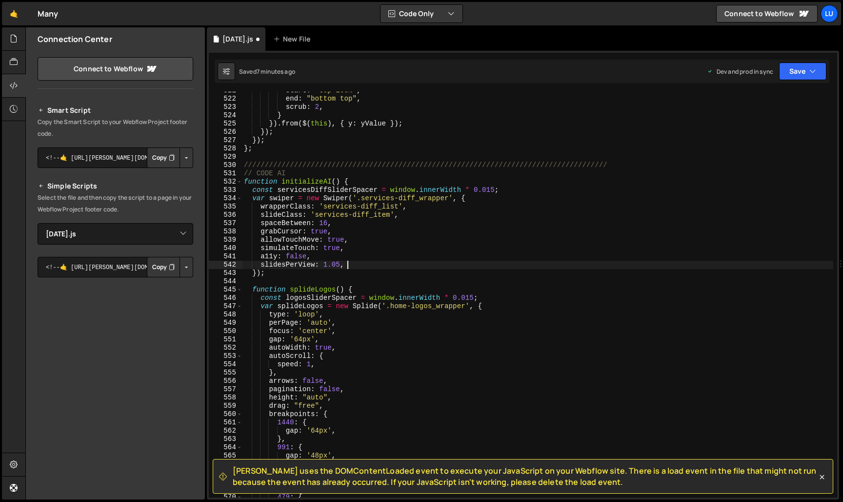
scroll to position [4312, 0]
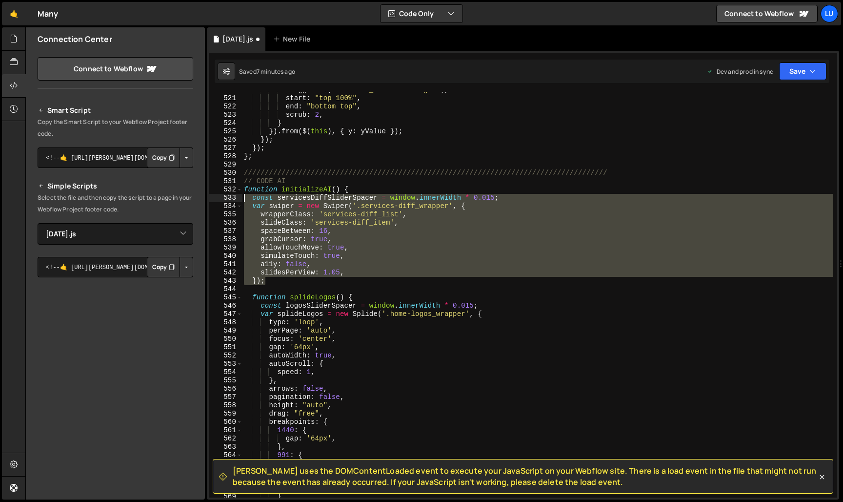
drag, startPoint x: 280, startPoint y: 282, endPoint x: 218, endPoint y: 198, distance: 104.0
click at [218, 198] on div "slidesPerView: 1.05, 520 521 522 523 524 525 526 527 528 529 530 531 532 533 53…" at bounding box center [523, 295] width 629 height 406
type textarea "const servicesDiffSliderSpacer = window.innerWidth * 0.015; var swiper = new Sw…"
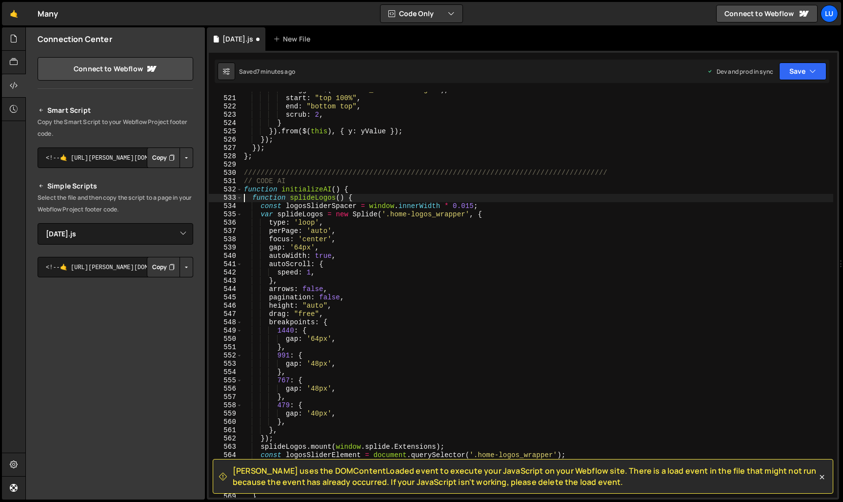
click at [383, 242] on div "trigger : $ ( ".section_services-images" ) , start : "top 100%" , end : "bottom…" at bounding box center [538, 297] width 592 height 422
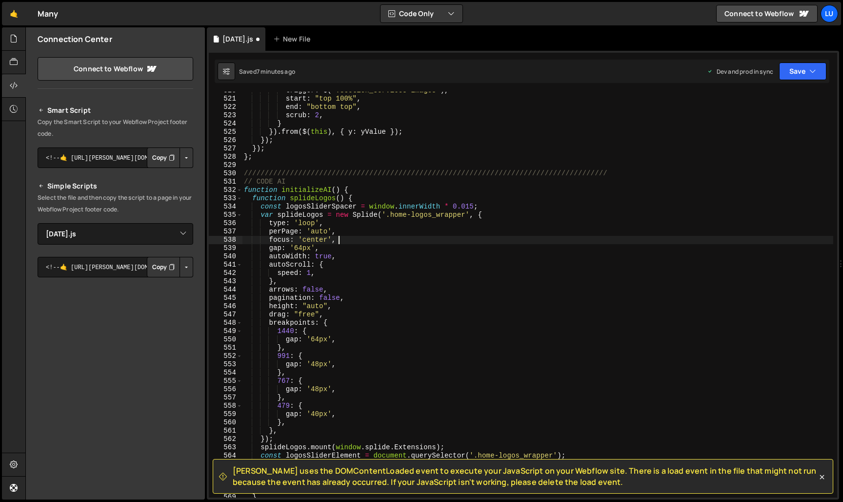
scroll to position [4245, 0]
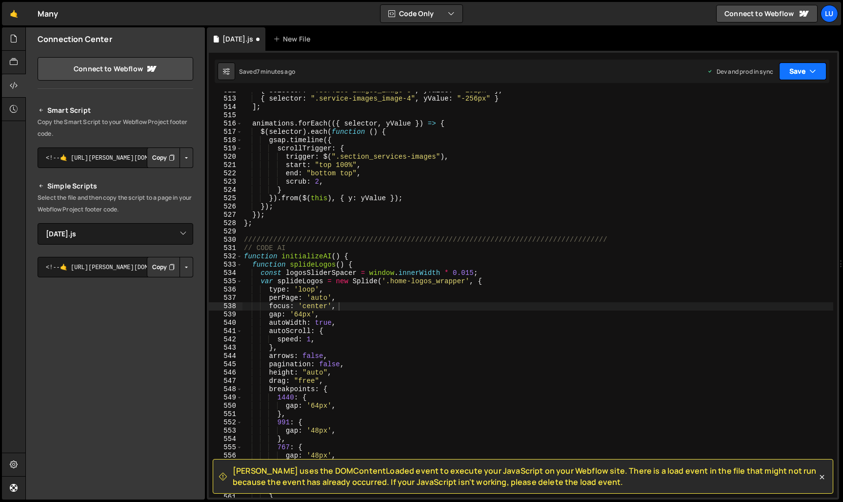
click at [805, 68] on button "Save" at bounding box center [802, 71] width 47 height 18
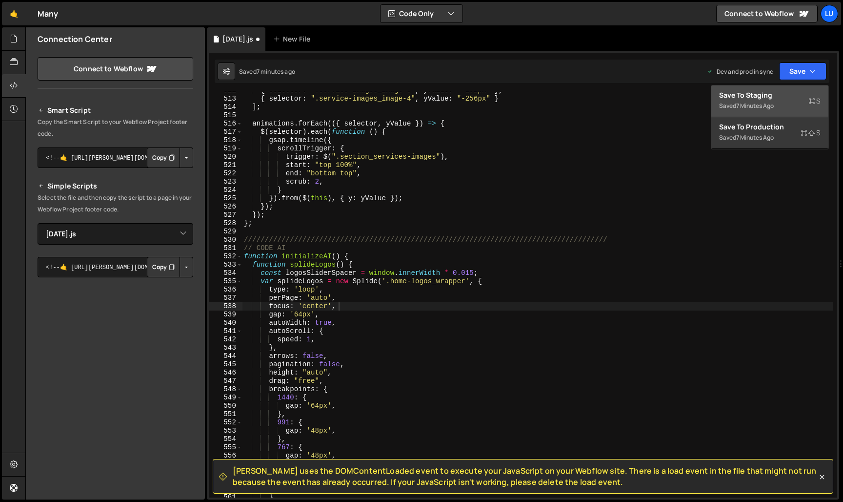
click at [765, 103] on div "7 minutes ago" at bounding box center [756, 106] width 38 height 8
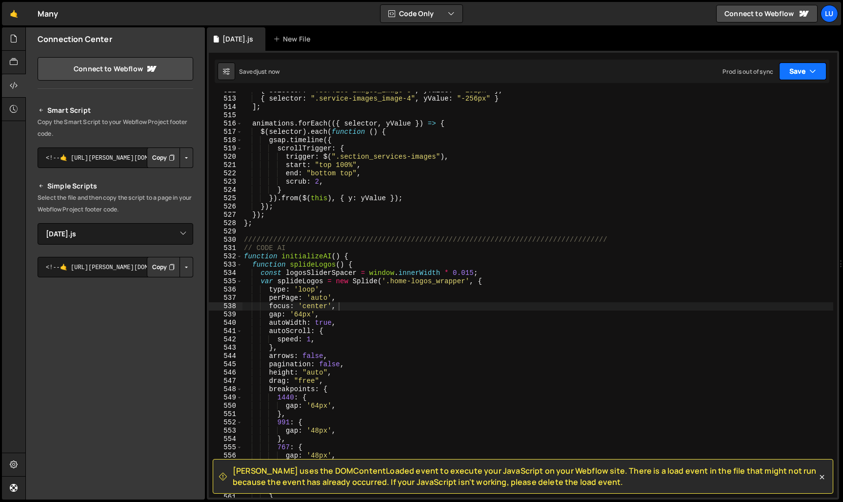
click at [812, 69] on icon "button" at bounding box center [813, 71] width 7 height 10
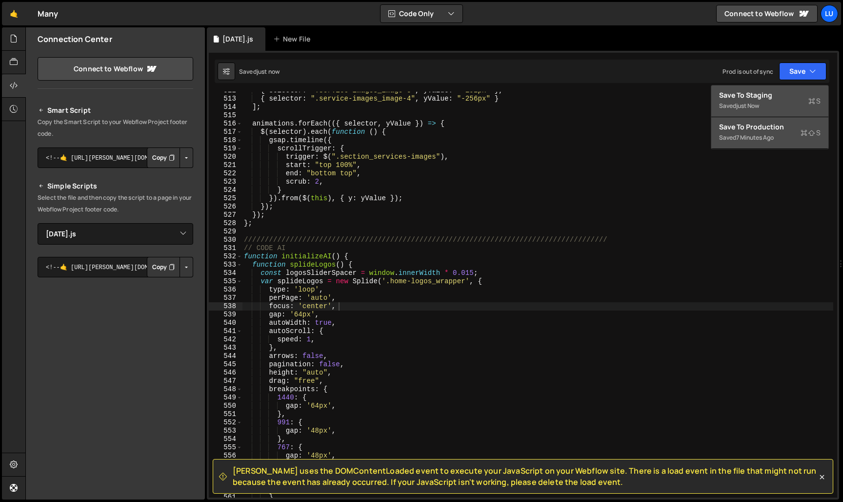
click at [786, 130] on div "Save to Production S" at bounding box center [770, 127] width 102 height 10
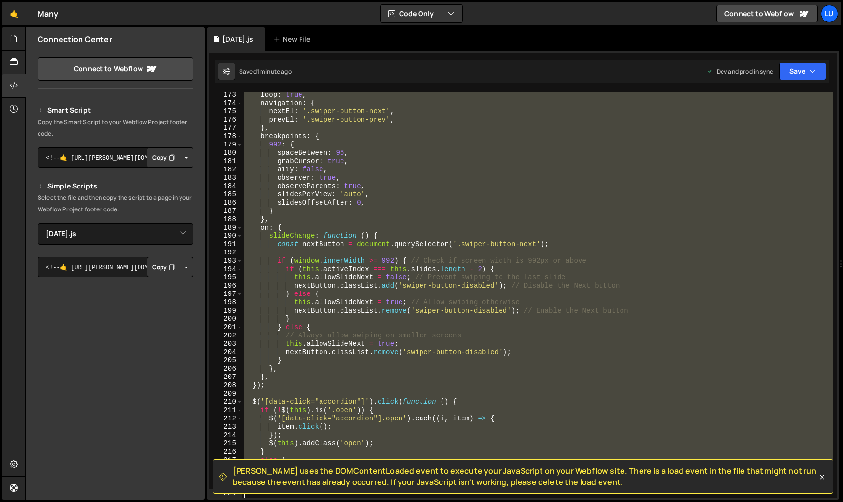
scroll to position [1428, 0]
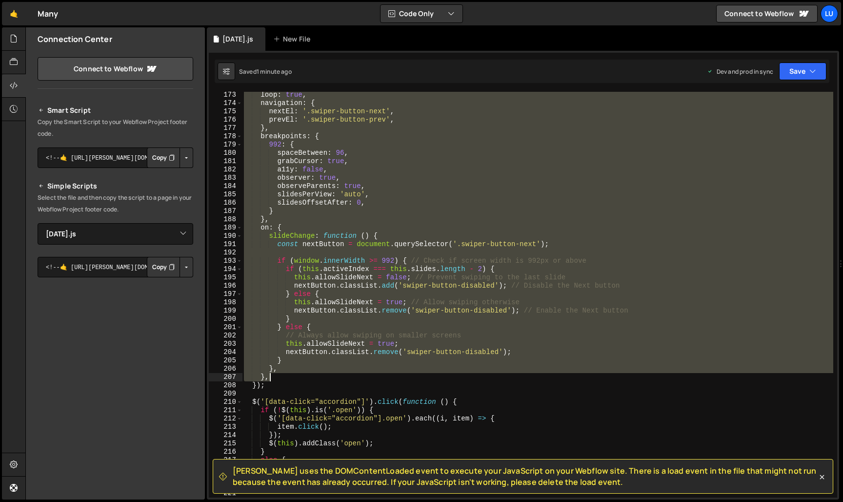
drag, startPoint x: 252, startPoint y: 137, endPoint x: 384, endPoint y: 376, distance: 273.7
click at [384, 376] on div "loop : true , navigation : { nextEl : '.swiper-button-next' , prevEl : '.swiper…" at bounding box center [538, 302] width 592 height 422
click at [384, 376] on div "loop : true , navigation : { nextEl : '.swiper-button-next' , prevEl : '.swiper…" at bounding box center [538, 295] width 592 height 406
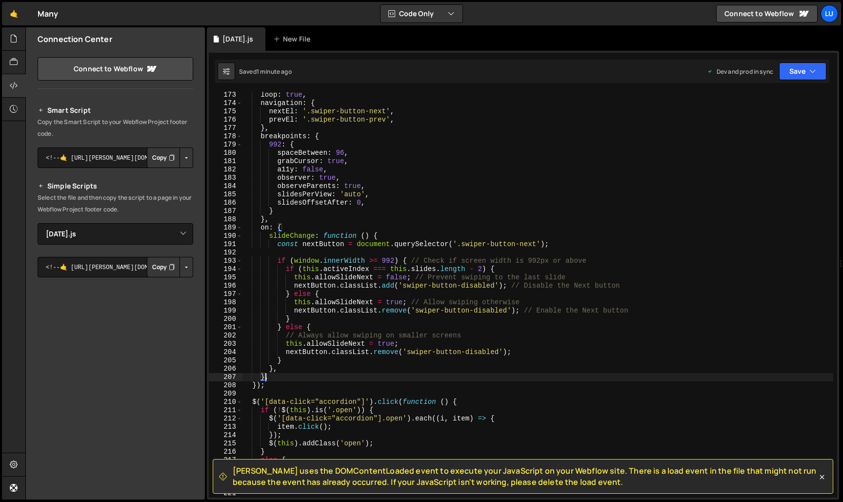
click at [264, 374] on div "loop : true , navigation : { nextEl : '.swiper-button-next' , prevEl : '.swiper…" at bounding box center [538, 302] width 592 height 422
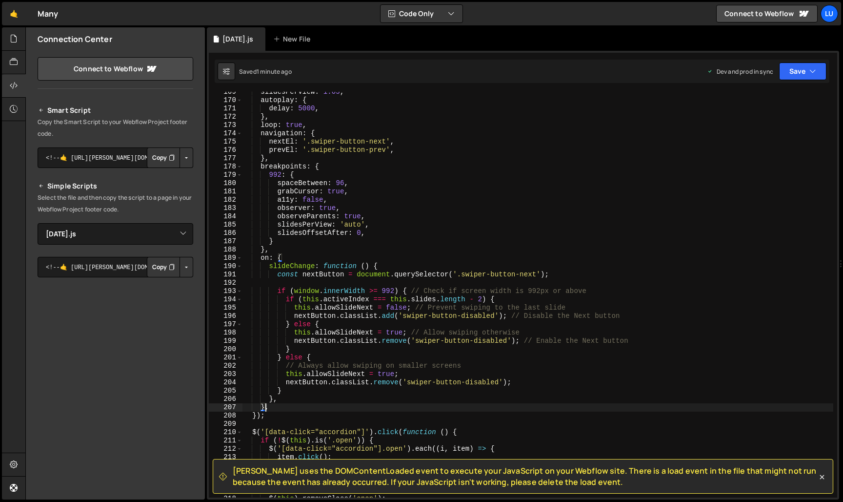
scroll to position [1379, 0]
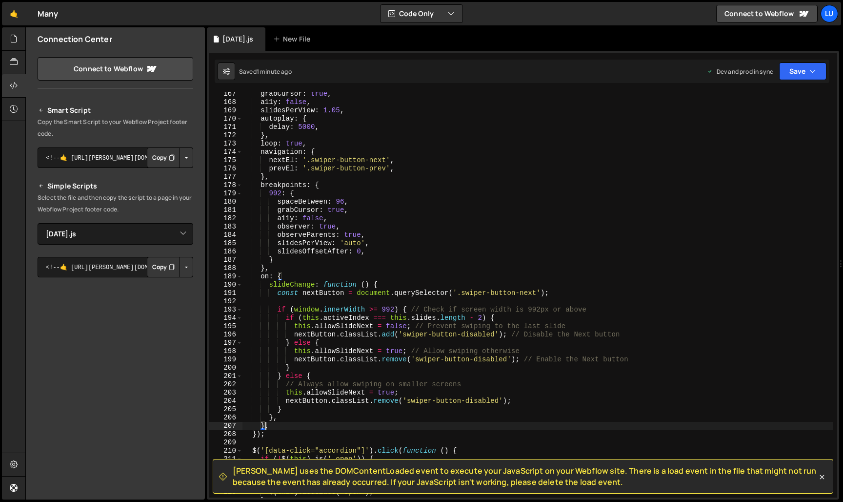
click at [255, 434] on div "grabCursor : true , a11y : false , slidesPerView : 1.05 , autoplay : { delay : …" at bounding box center [538, 301] width 592 height 422
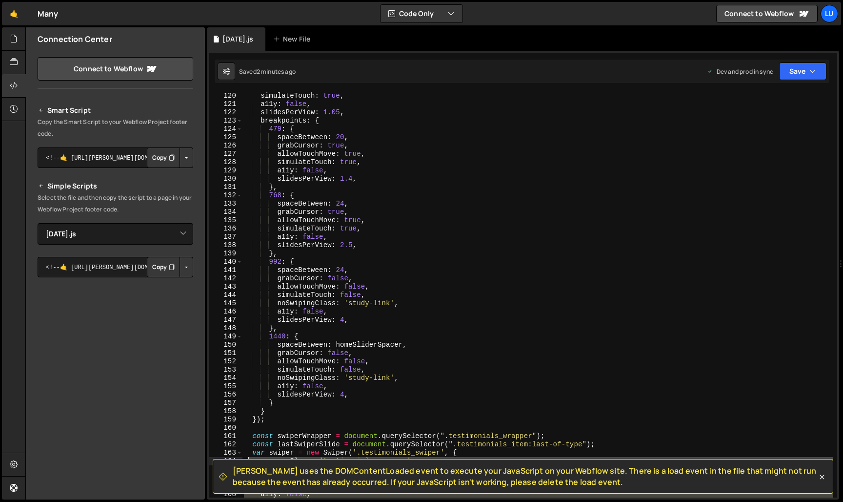
scroll to position [1030, 0]
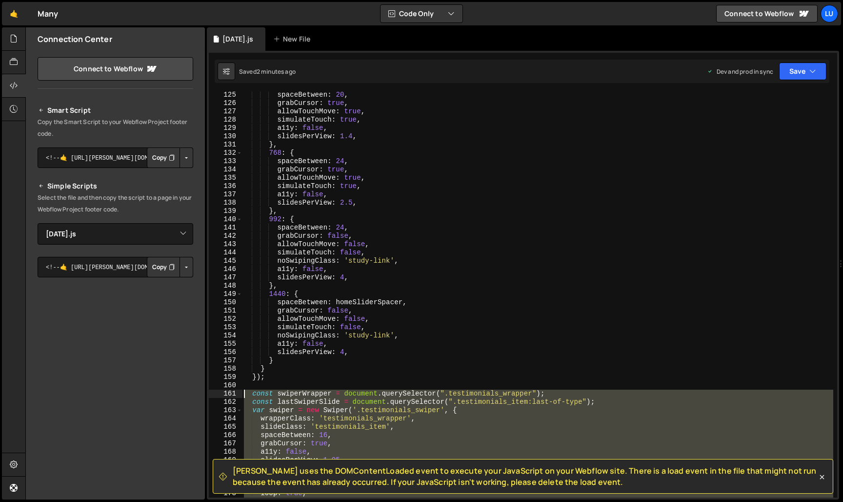
drag, startPoint x: 271, startPoint y: 426, endPoint x: 241, endPoint y: 396, distance: 42.8
click at [241, 396] on div "}); 125 126 127 128 129 130 131 132 133 134 135 136 137 138 139 140 141 142 143…" at bounding box center [523, 295] width 629 height 406
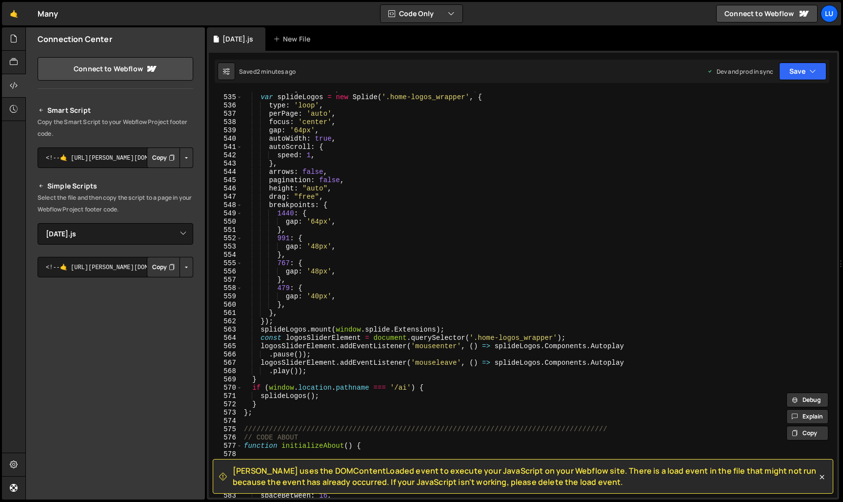
scroll to position [4438, 0]
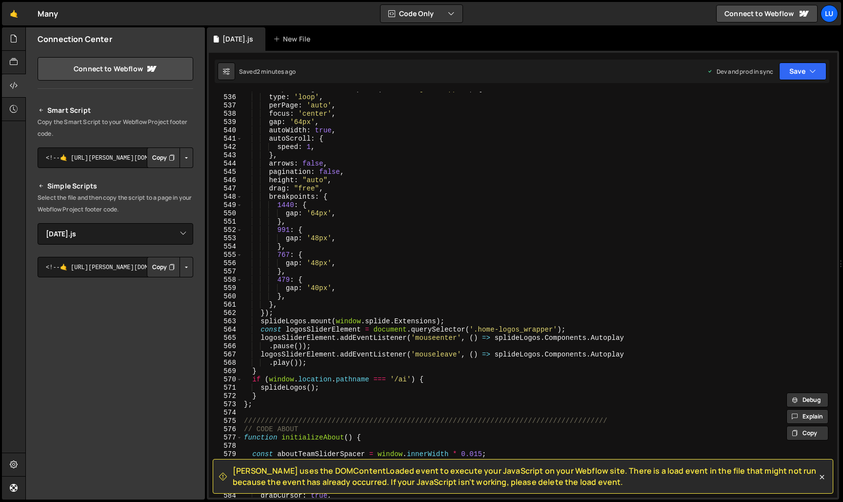
click at [301, 399] on div "var splideLogos = new Splide ( '.home-logos_wrapper' , { type : 'loop' , perPag…" at bounding box center [538, 296] width 592 height 422
type textarea "}"
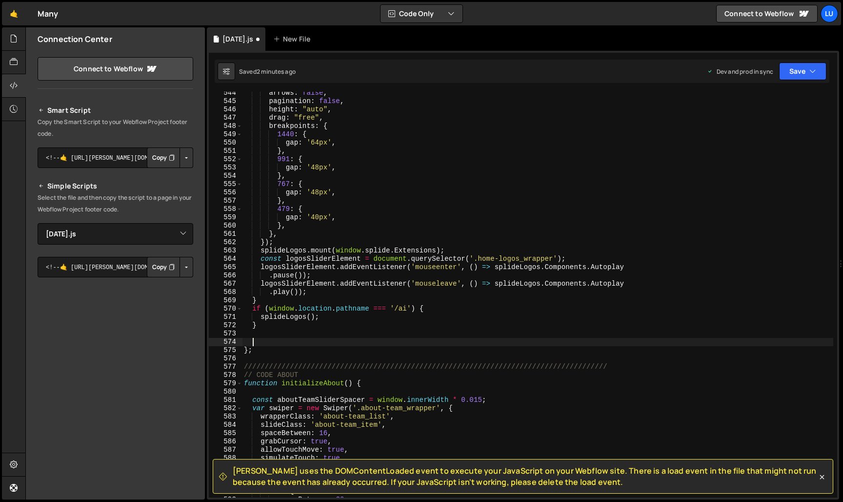
paste textarea "});"
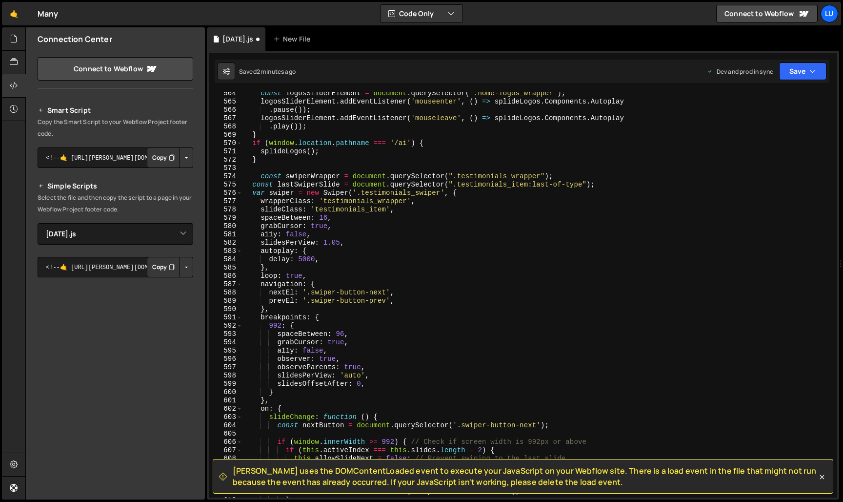
scroll to position [4674, 0]
click at [263, 173] on div "const logosSliderElement = document . querySelector ( '.home-logos_wrapper' ) ;…" at bounding box center [538, 300] width 592 height 422
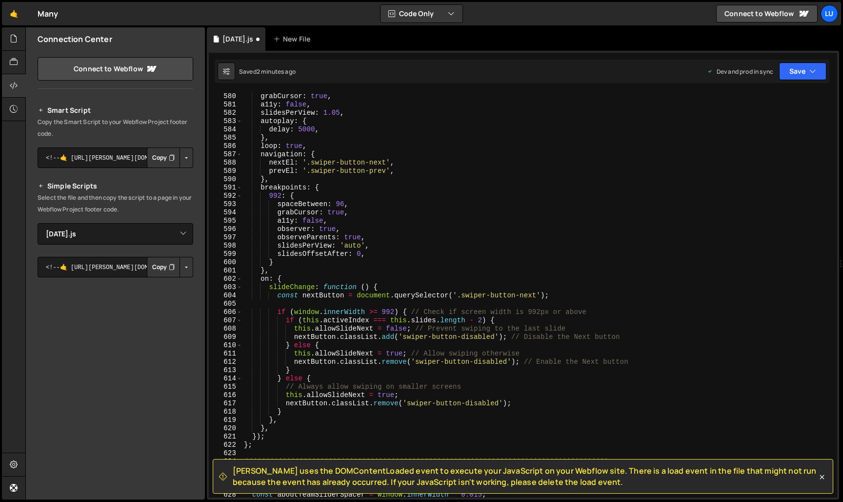
scroll to position [4866, 0]
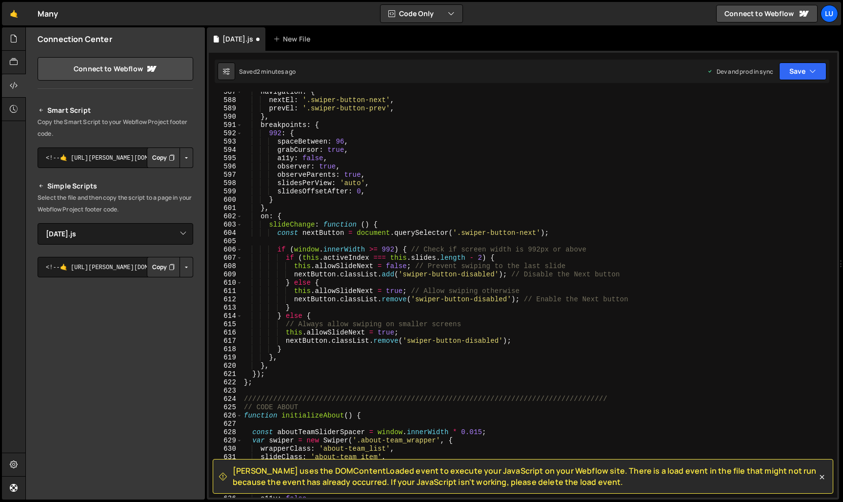
click at [261, 217] on div "navigation : { nextEl : '.swiper-button-next' , prevEl : '.swiper-button-prev' …" at bounding box center [538, 299] width 592 height 422
click at [264, 365] on div "navigation : { nextEl : '.swiper-button-next' , prevEl : '.swiper-button-prev' …" at bounding box center [538, 299] width 592 height 422
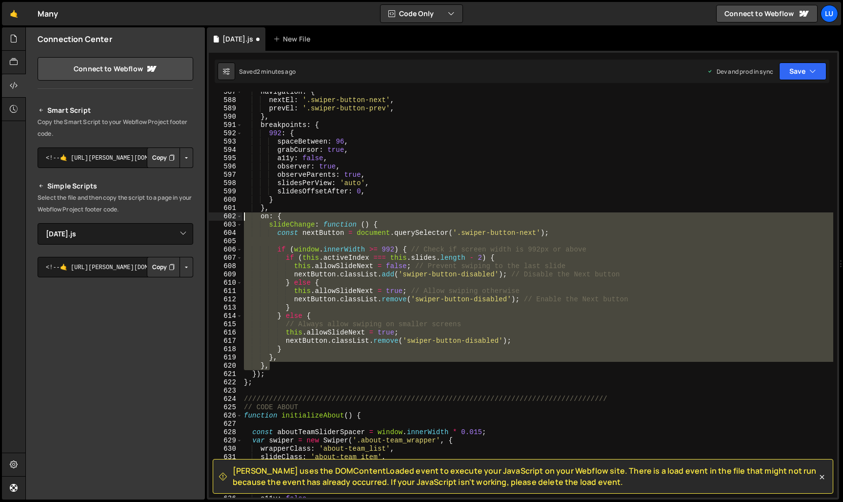
drag, startPoint x: 272, startPoint y: 366, endPoint x: 219, endPoint y: 219, distance: 156.1
click at [219, 219] on div "}, 587 588 589 590 591 592 593 594 595 596 597 598 599 600 601 602 603 604 605 …" at bounding box center [523, 295] width 629 height 406
type textarea "on: { slideChange: function () {"
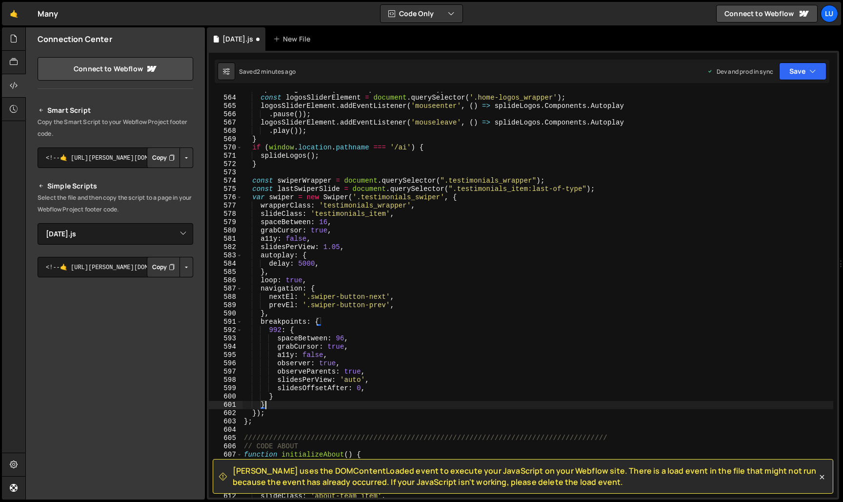
scroll to position [4669, 0]
drag, startPoint x: 609, startPoint y: 189, endPoint x: 207, endPoint y: 190, distance: 401.2
click at [207, 190] on div "[PERSON_NAME] uses the DOMContentLoaded event to execute your JavaScript on you…" at bounding box center [523, 275] width 633 height 449
type textarea "const lastSwiperSlide = document.querySelector(".testimonials_item:last-of-type…"
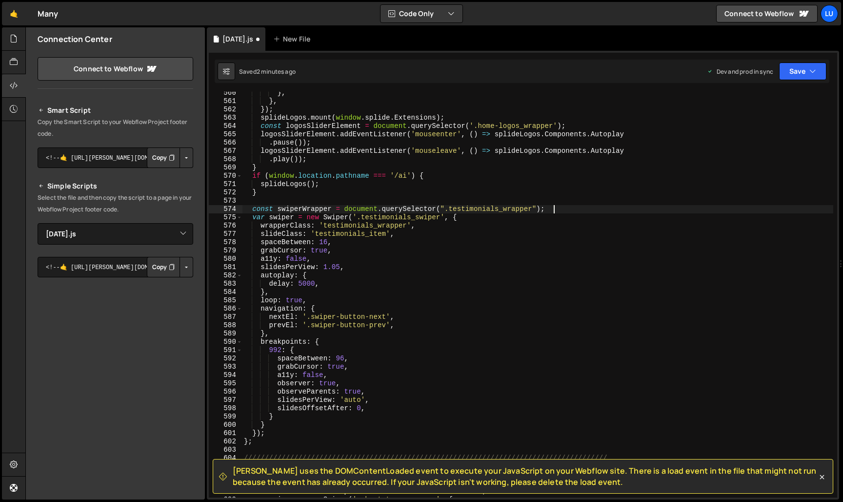
scroll to position [4643, 0]
click at [302, 204] on div "} , } , }) ; splideLogos . mount ( window . splide . Extensions ) ; const logos…" at bounding box center [538, 298] width 592 height 422
paste textarea "});"
type textarea "}); = document.querySelector(".testimonials_wrapper");"
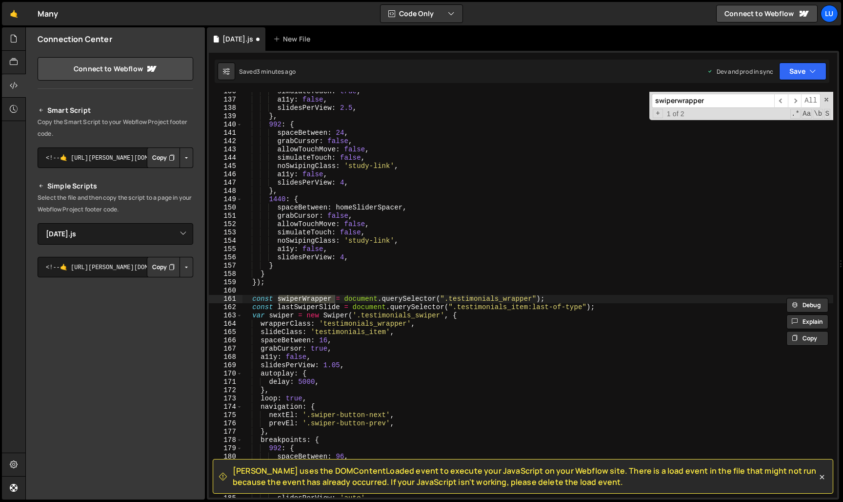
scroll to position [4560, 0]
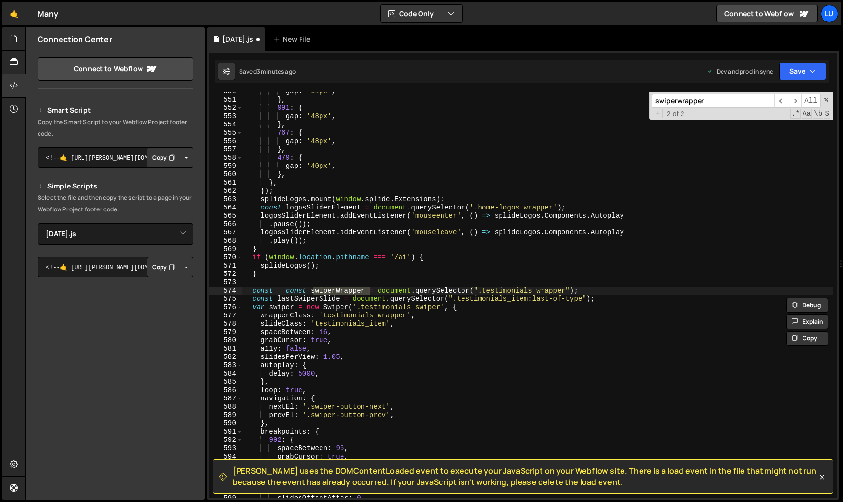
type input "swiperwrapper"
click at [261, 293] on div "gap : '64px' , } , 991 : { gap : '48px' , } , 767 : { gap : '48px' , } , 479 : …" at bounding box center [538, 298] width 592 height 422
click at [334, 291] on div "gap : '64px' , } , 991 : { gap : '48px' , } , 767 : { gap : '48px' , } , 479 : …" at bounding box center [538, 298] width 592 height 422
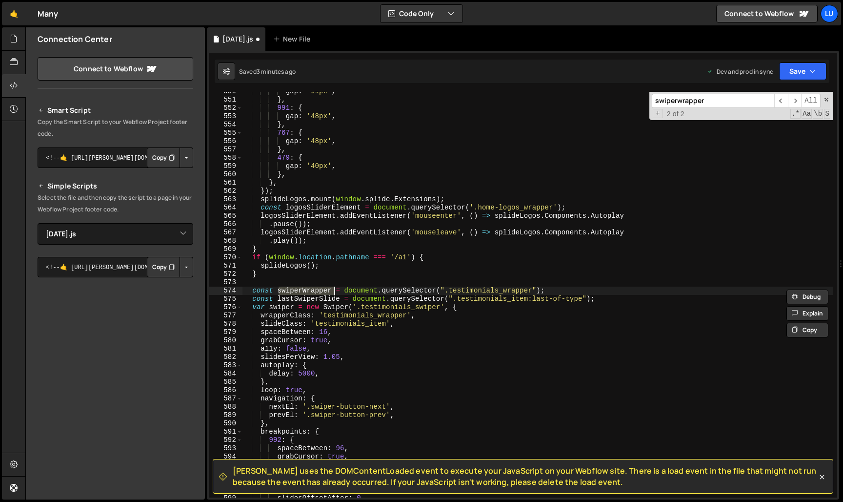
click at [334, 291] on div "gap : '64px' , } , 991 : { gap : '48px' , } , 767 : { gap : '48px' , } , 479 : …" at bounding box center [538, 298] width 592 height 422
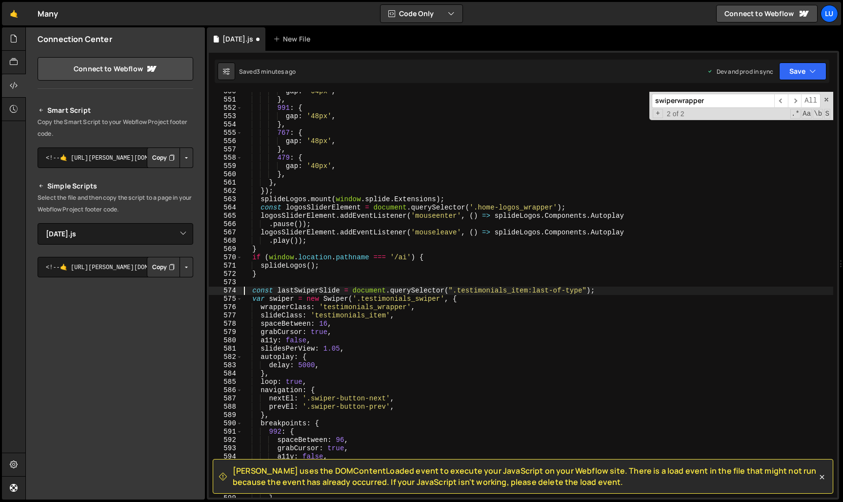
click at [362, 292] on div "gap : '64px' , } , 991 : { gap : '48px' , } , 767 : { gap : '48px' , } , 479 : …" at bounding box center [538, 298] width 592 height 422
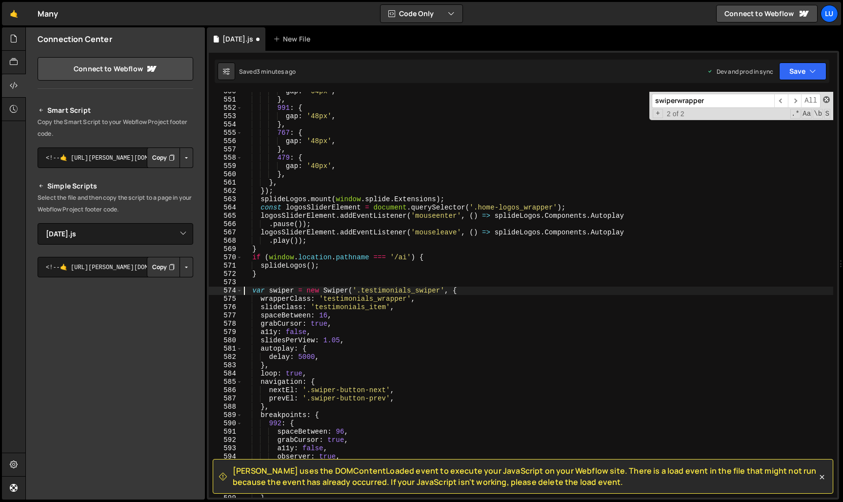
click at [828, 97] on span at bounding box center [826, 99] width 7 height 7
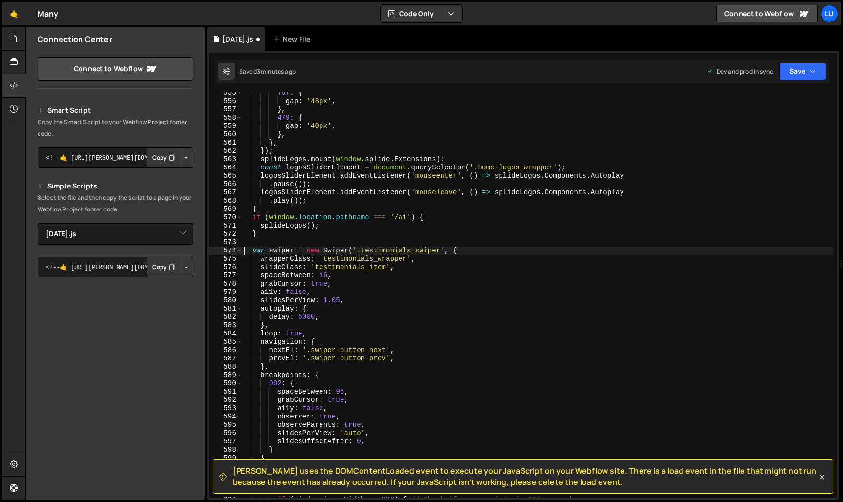
scroll to position [4600, 0]
click at [397, 262] on div "767 : { gap : '48px' , } , 479 : { gap : '40px' , } , } , }) ; splideLogos . mo…" at bounding box center [538, 300] width 592 height 422
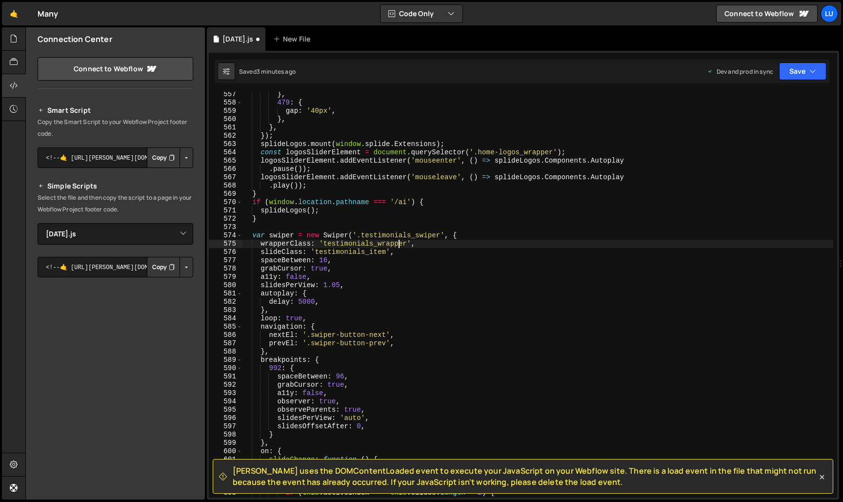
scroll to position [4623, 0]
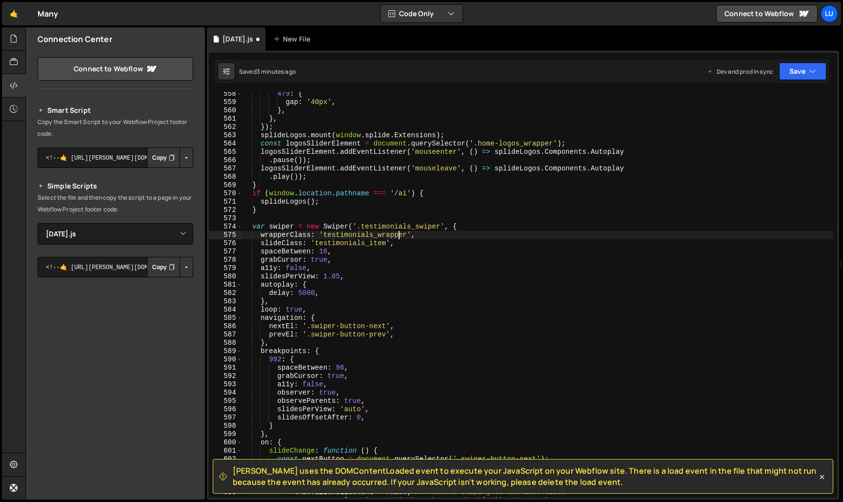
click at [328, 253] on div "479 : { gap : '40px' , } , } , }) ; splideLogos . mount ( window . splide . Ext…" at bounding box center [538, 301] width 592 height 422
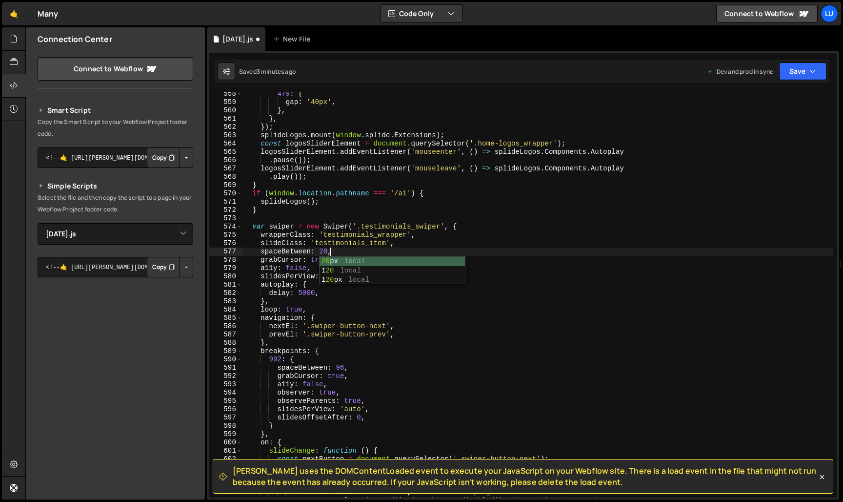
scroll to position [0, 6]
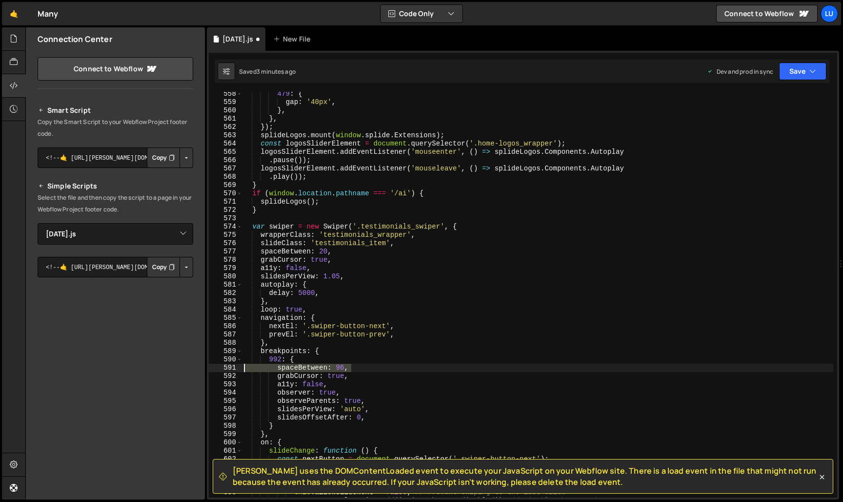
drag, startPoint x: 361, startPoint y: 367, endPoint x: 222, endPoint y: 366, distance: 138.6
click at [222, 366] on div "spaceBetween: 20, 558 559 560 561 562 563 564 565 566 567 568 569 570 571 572 5…" at bounding box center [523, 295] width 629 height 406
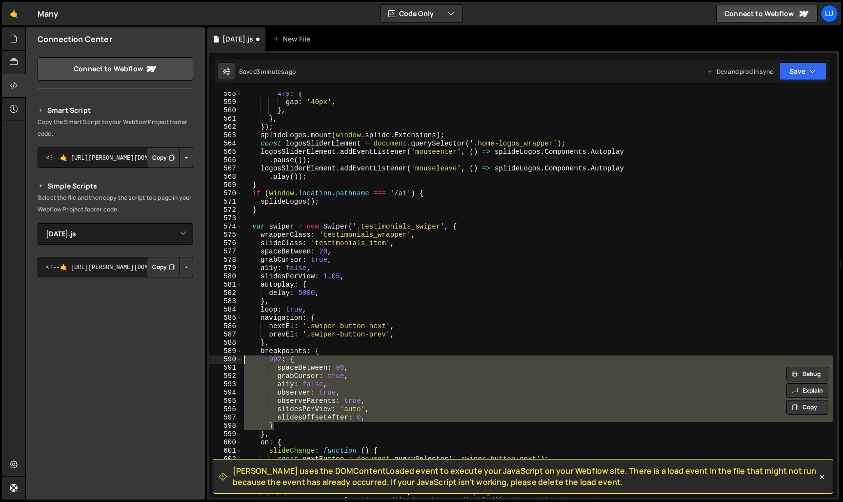
drag, startPoint x: 280, startPoint y: 425, endPoint x: 204, endPoint y: 362, distance: 98.5
click at [204, 362] on div "Files New File Javascript files 0 delete3.js 0 0 genlf.js 0 0 many.js 0 0 0 0 0…" at bounding box center [434, 263] width 818 height 472
type textarea "992: { spaceBetween: 96,"
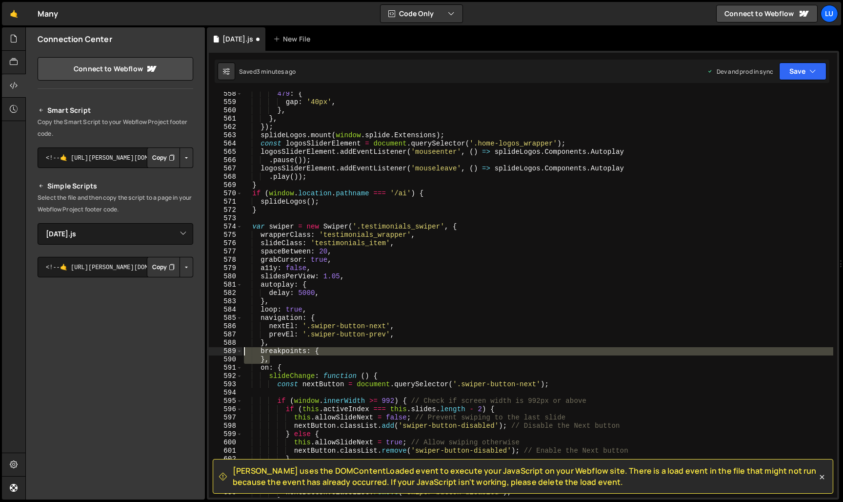
drag, startPoint x: 277, startPoint y: 357, endPoint x: 225, endPoint y: 352, distance: 53.0
click at [225, 352] on div "breakpoints: { 558 559 560 561 562 563 564 565 566 567 568 569 570 571 572 573 …" at bounding box center [523, 295] width 629 height 406
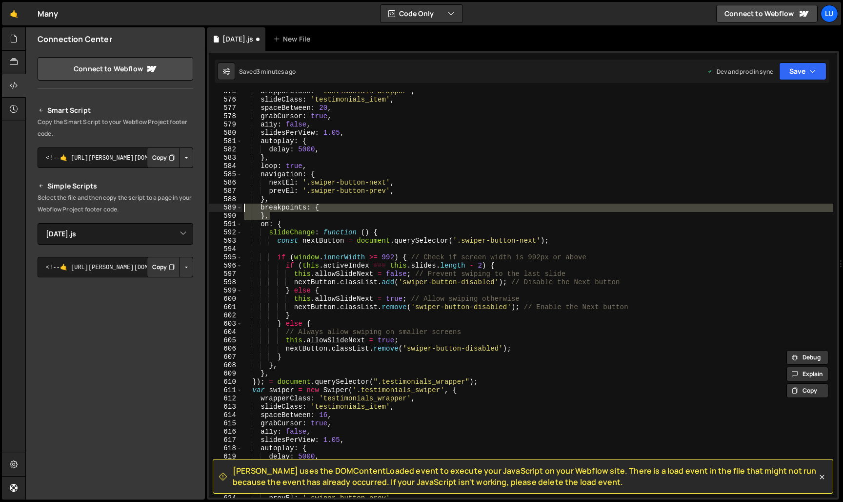
scroll to position [4773, 0]
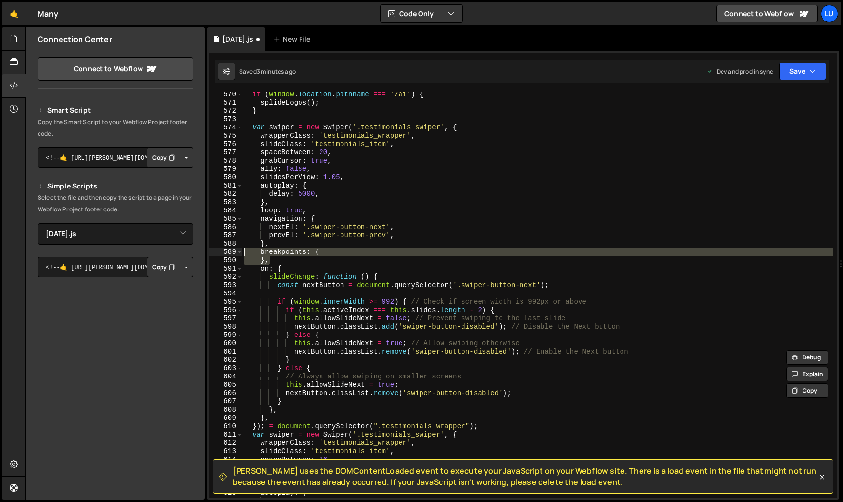
click at [305, 325] on div "if ( window . location . pathname === '/ai' ) { splideLogos ( ) ; } var swiper …" at bounding box center [538, 301] width 592 height 422
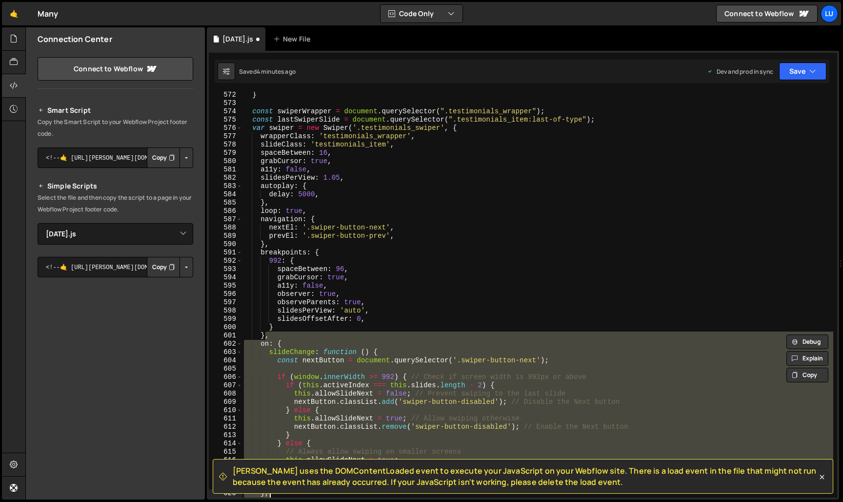
scroll to position [4739, 0]
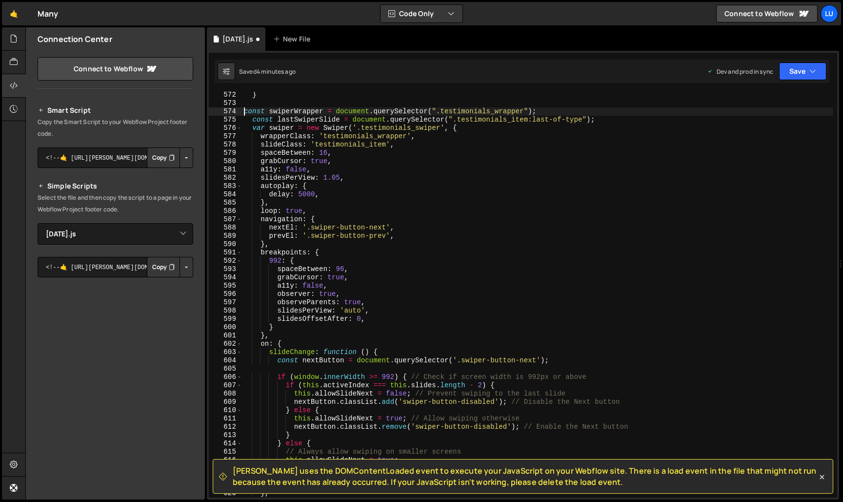
type textarea "const swiperWrapper = document.querySelector(".testimonials_wrapper");"
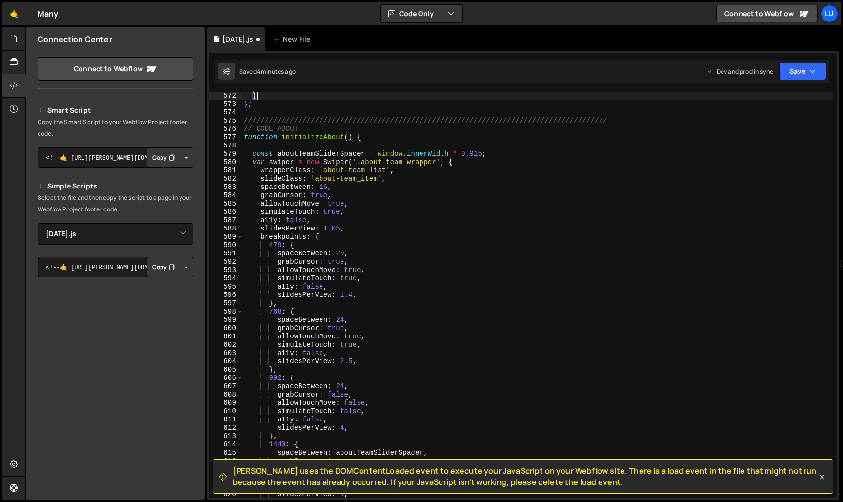
type textarea "});"
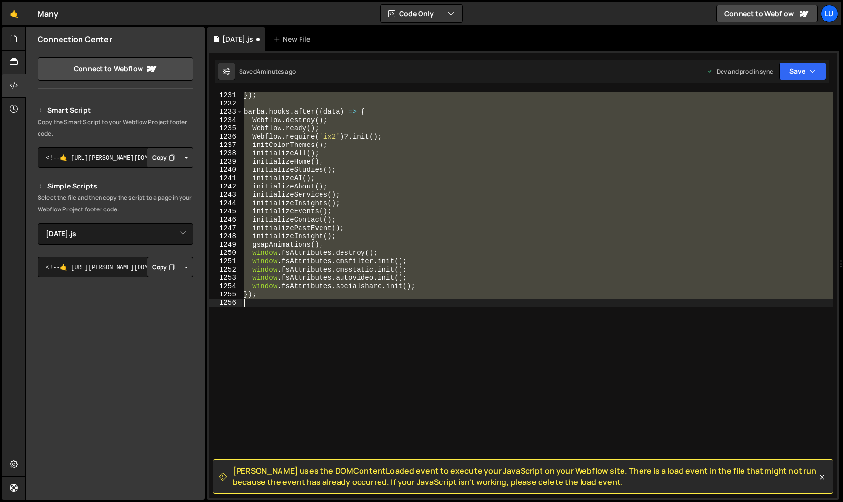
scroll to position [4220, 0]
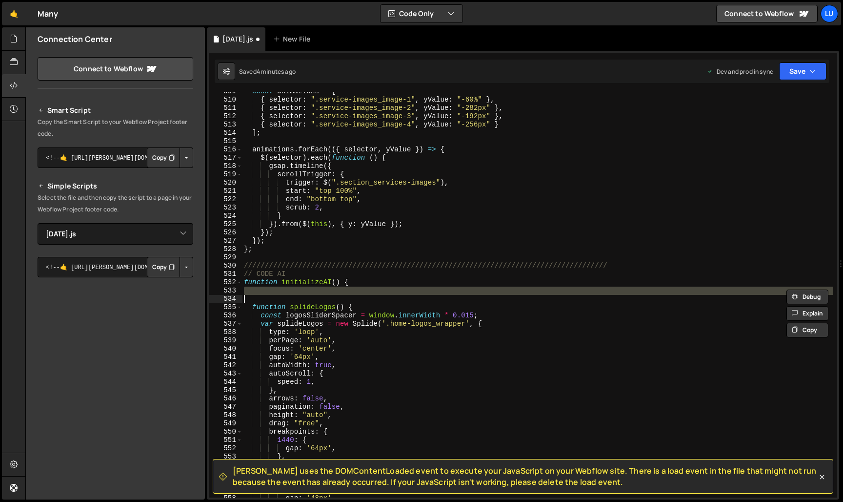
type textarea "slidesPerView: 1.05, });"
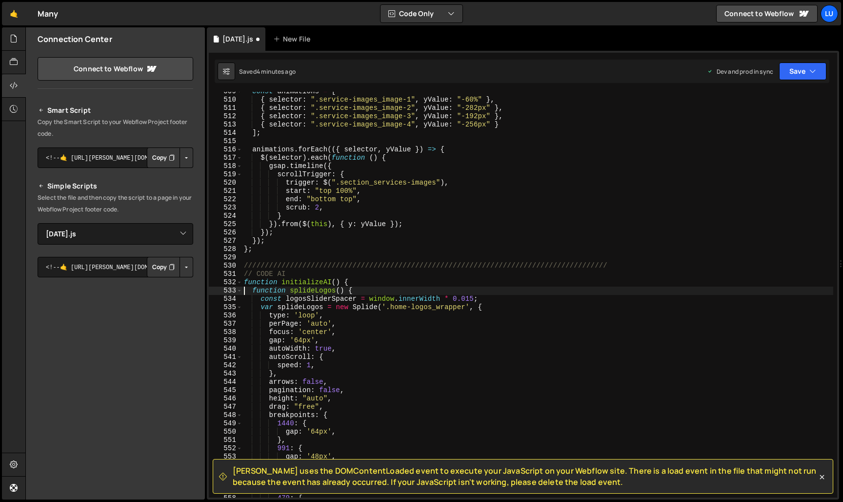
type textarea "});"
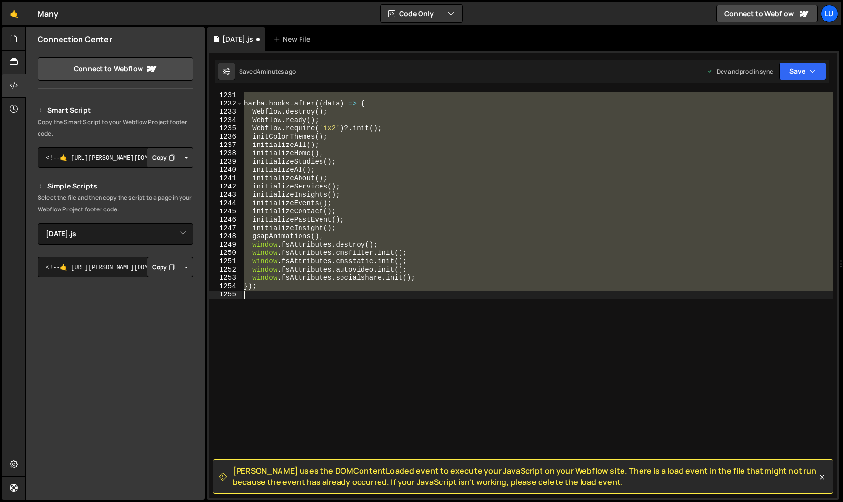
scroll to position [4551, 0]
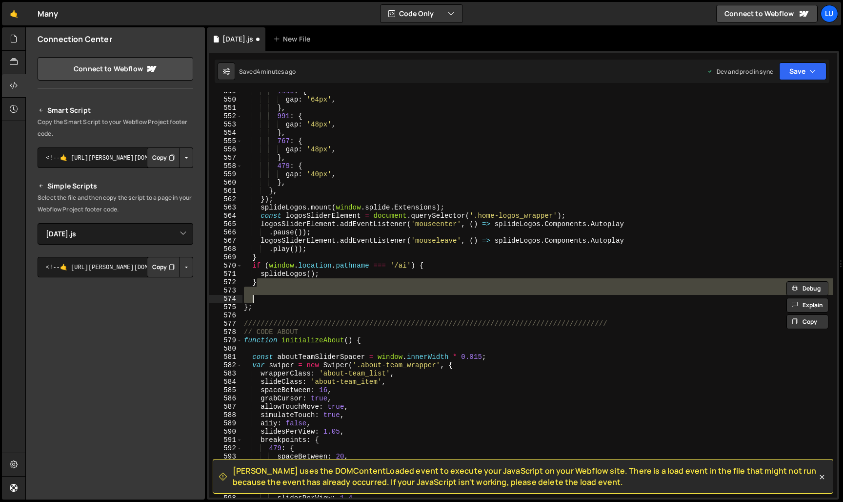
type textarea "}"
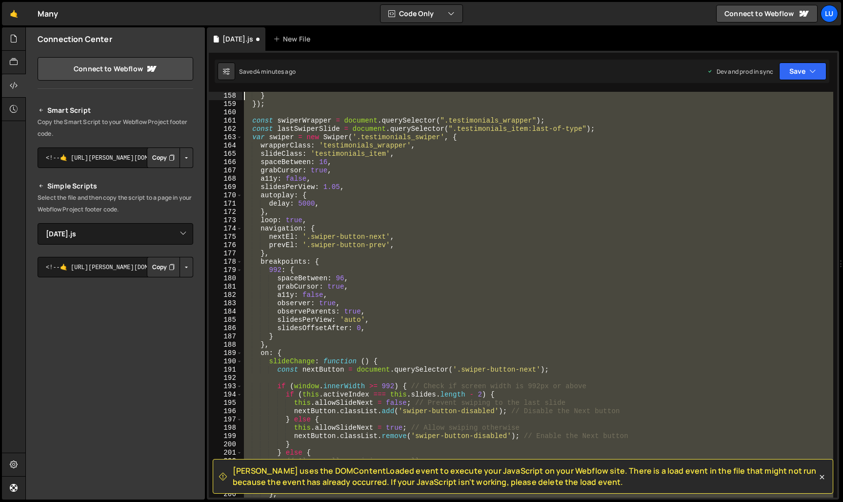
scroll to position [1253, 0]
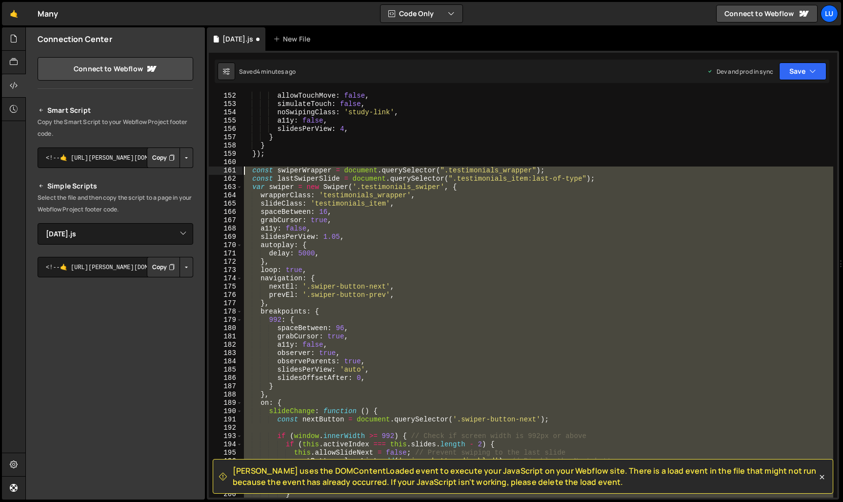
drag, startPoint x: 275, startPoint y: 447, endPoint x: 221, endPoint y: 172, distance: 279.6
click at [221, 172] on div "152 153 154 155 156 157 158 159 160 161 162 163 164 165 166 167 168 169 170 171…" at bounding box center [523, 295] width 629 height 406
type textarea "const swiperWrapper = document.querySelector(".testimonials_wrapper"); const la…"
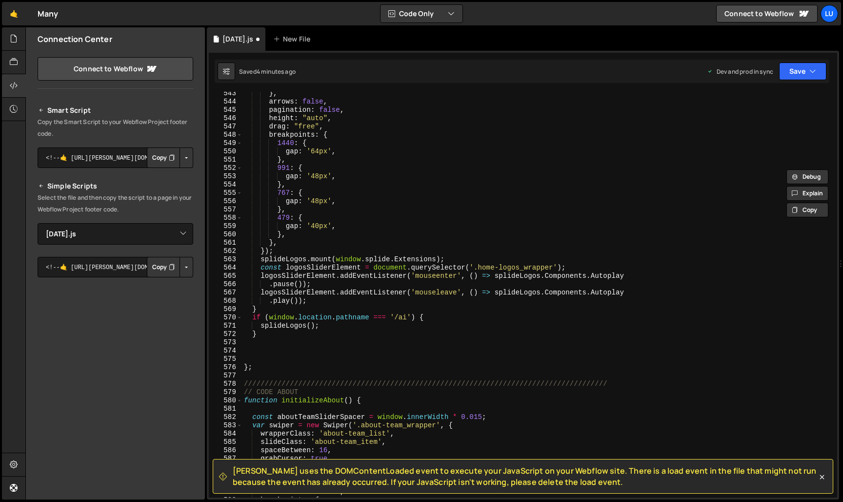
scroll to position [4547, 0]
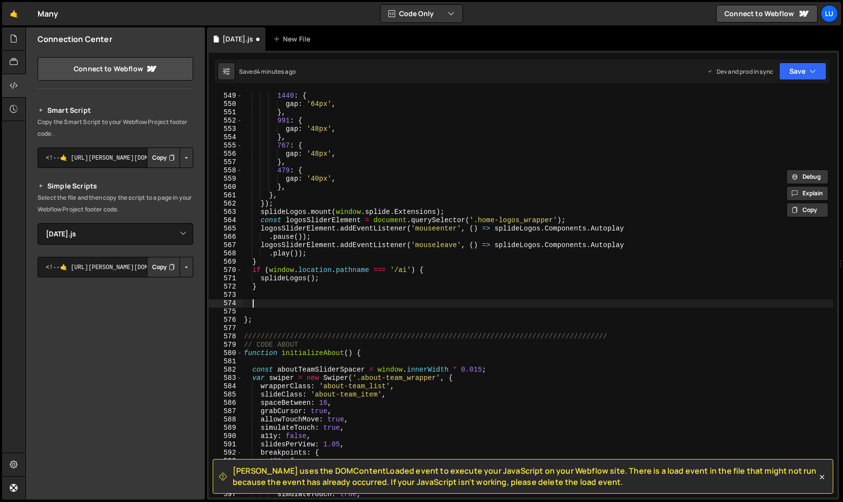
click at [266, 307] on div "breakpoints : { 1440 : { gap : '64px' , } , 991 : { gap : '48px' , } , 767 : { …" at bounding box center [538, 294] width 592 height 422
paste textarea "});"
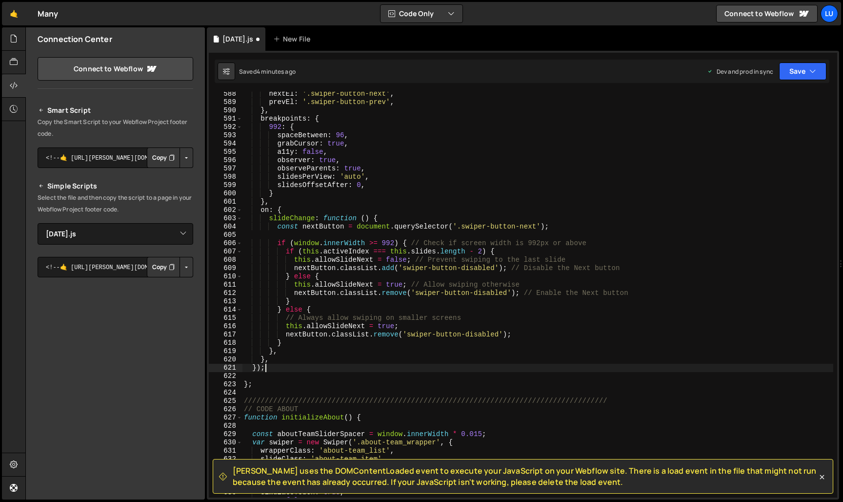
scroll to position [4881, 0]
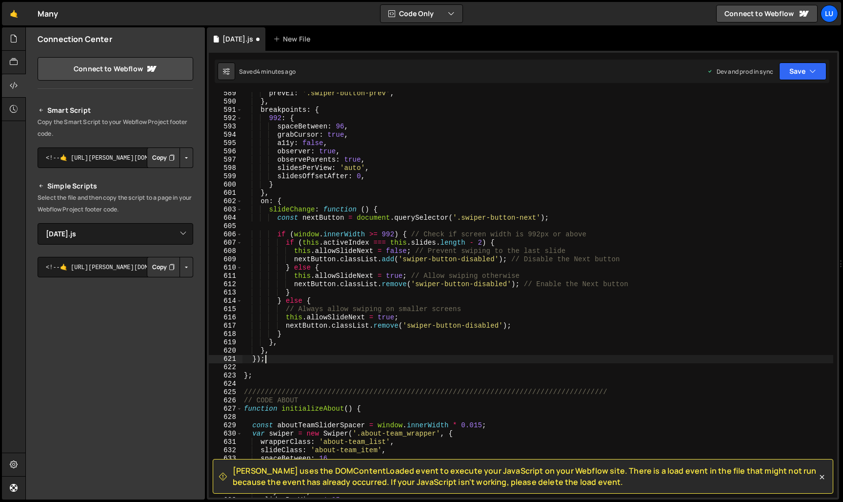
click at [265, 348] on div "prevEl : '.swiper-button-prev' , } , breakpoints : { 992 : { spaceBetween : 96 …" at bounding box center [538, 300] width 592 height 422
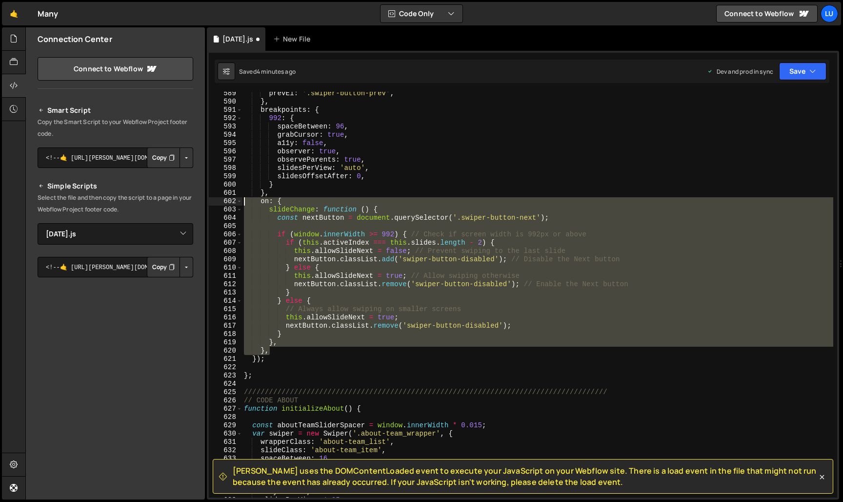
drag, startPoint x: 273, startPoint y: 351, endPoint x: 191, endPoint y: 205, distance: 167.2
click at [191, 205] on div "Files New File Javascript files 0 delete3.js 0 0 genlf.js 0 0 many.js 0 0 0 0 0…" at bounding box center [434, 263] width 818 height 472
type textarea "on: { slideChange: function () {"
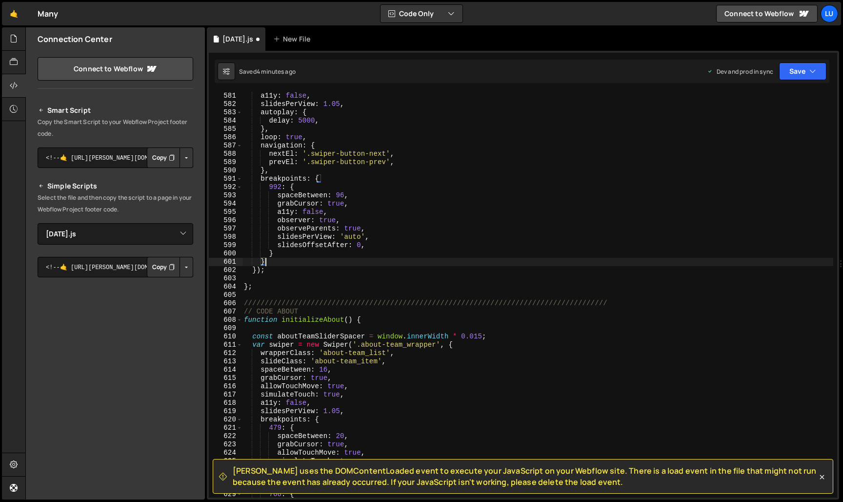
scroll to position [4803, 0]
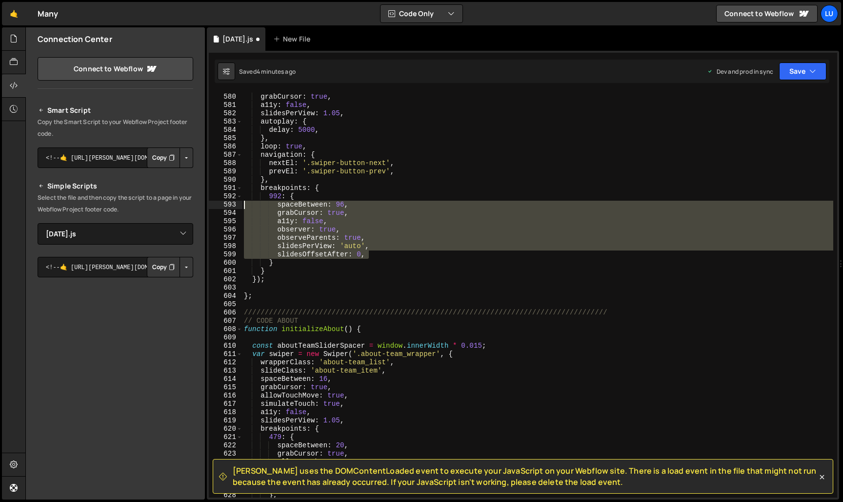
drag, startPoint x: 376, startPoint y: 254, endPoint x: 181, endPoint y: 206, distance: 201.5
click at [181, 206] on div "Files New File Javascript files 0 delete3.js 0 0 genlf.js 0 0 many.js 0 0 0 0 0…" at bounding box center [434, 263] width 818 height 472
type textarea "spaceBetween: 96, grabCursor: true,"
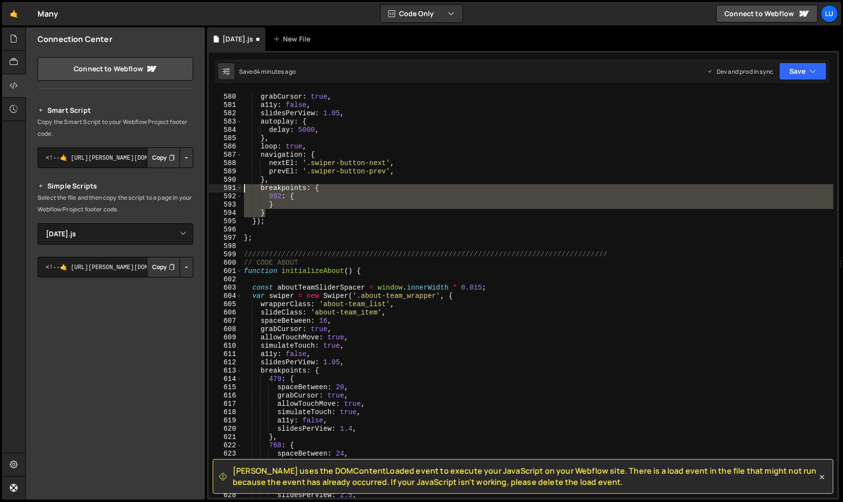
drag, startPoint x: 280, startPoint y: 214, endPoint x: 222, endPoint y: 188, distance: 63.6
click at [222, 188] on div "992: { 579 580 581 582 583 584 585 586 587 588 589 590 591 592 593 594 595 596 …" at bounding box center [523, 295] width 629 height 406
type textarea "breakpoints: { 992: {"
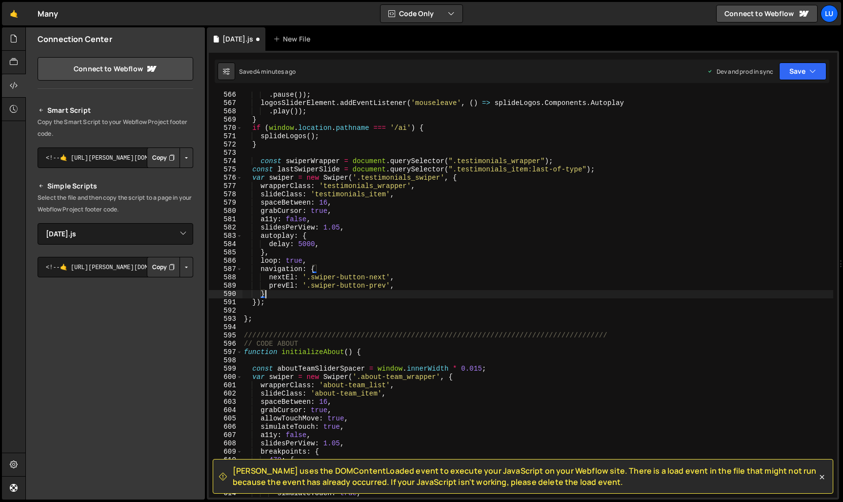
scroll to position [4674, 0]
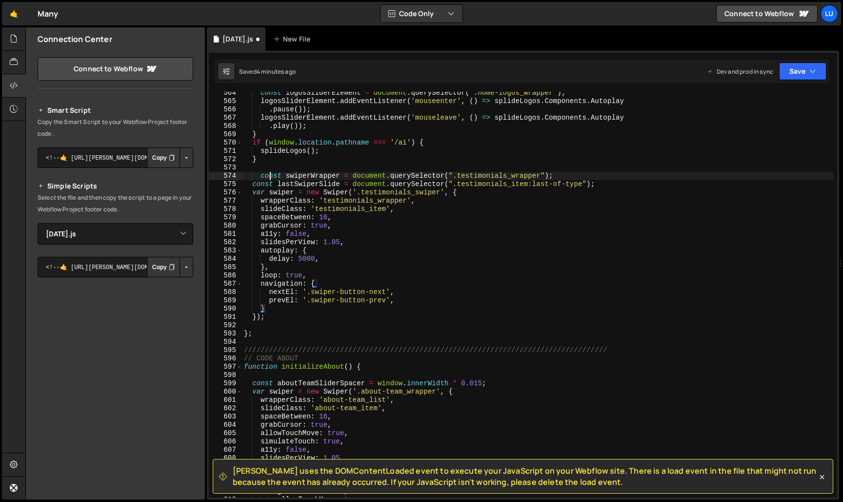
click at [269, 178] on div "const logosSliderElement = document . querySelector ( '.home-logos_wrapper' ) ;…" at bounding box center [538, 300] width 592 height 422
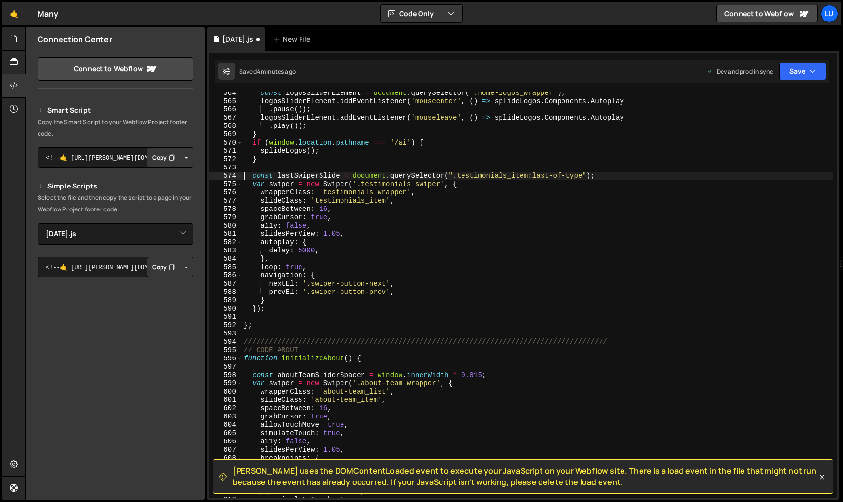
click at [299, 176] on div "const logosSliderElement = document . querySelector ( '.home-logos_wrapper' ) ;…" at bounding box center [538, 300] width 592 height 422
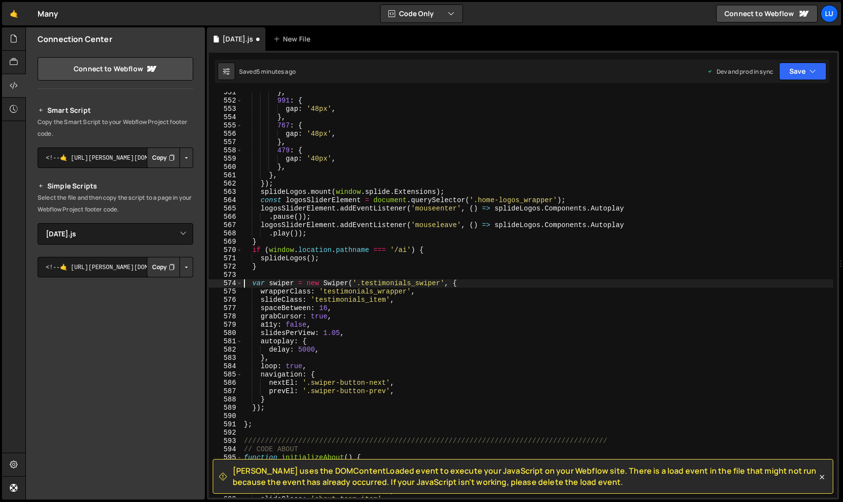
scroll to position [4567, 0]
click at [389, 283] on div "} , 991 : { gap : '48px' , } , 767 : { gap : '48px' , } , 479 : { gap : '40px' …" at bounding box center [538, 299] width 592 height 422
drag, startPoint x: 365, startPoint y: 283, endPoint x: 446, endPoint y: 283, distance: 81.5
click at [446, 283] on div "} , 991 : { gap : '48px' , } , 767 : { gap : '48px' , } , 479 : { gap : '40px' …" at bounding box center [538, 299] width 592 height 422
paste textarea "ai-studies_wrapper"
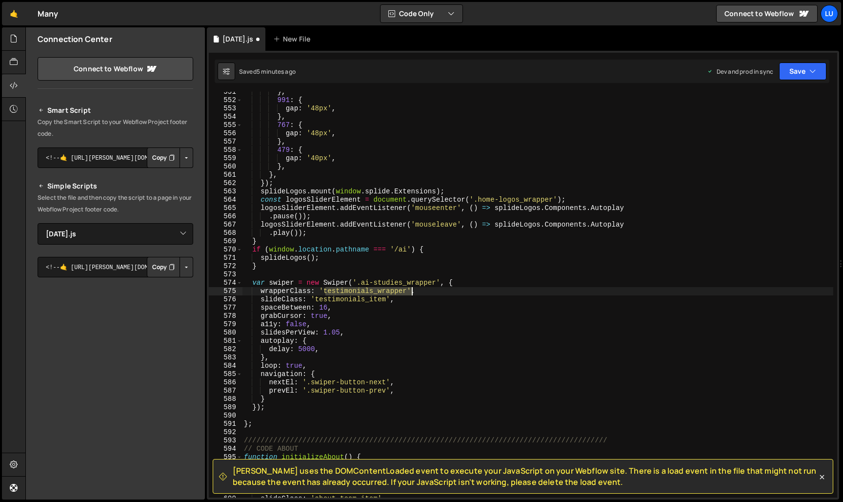
drag, startPoint x: 324, startPoint y: 292, endPoint x: 411, endPoint y: 292, distance: 87.4
click at [411, 292] on div "} , 991 : { gap : '48px' , } , 767 : { gap : '48px' , } , 479 : { gap : '40px' …" at bounding box center [538, 299] width 592 height 422
paste textarea "ai-studies_list"
drag, startPoint x: 318, startPoint y: 298, endPoint x: 390, endPoint y: 298, distance: 72.7
click at [390, 298] on div "} , 991 : { gap : '48px' , } , 767 : { gap : '48px' , } , 479 : { gap : '40px' …" at bounding box center [538, 299] width 592 height 422
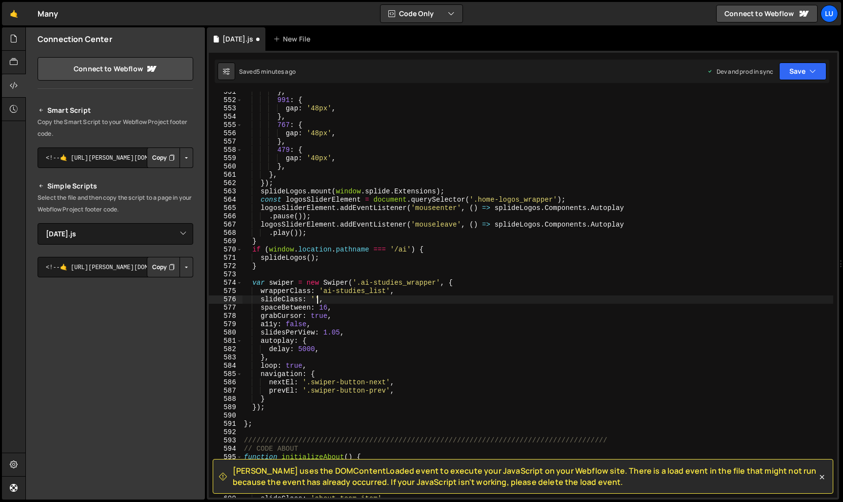
paste textarea "ai-studies_item"
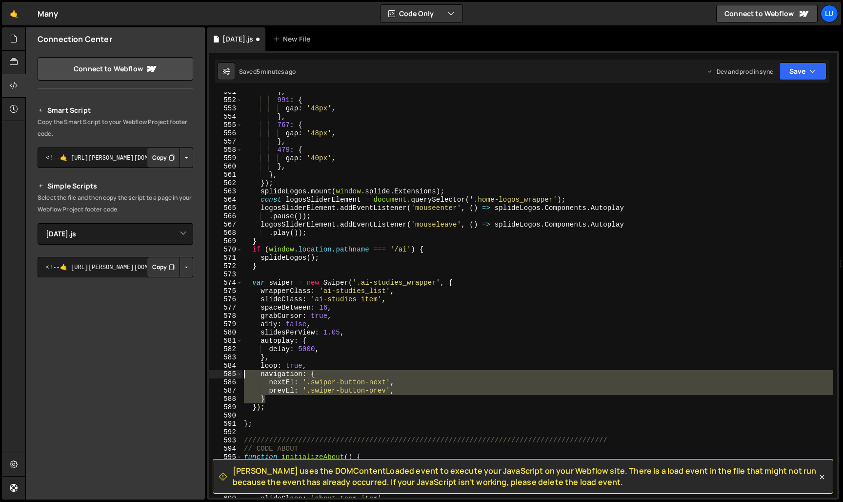
drag, startPoint x: 275, startPoint y: 398, endPoint x: 215, endPoint y: 375, distance: 64.0
click at [215, 375] on div "slideClass: 'ai-studies_item', 551 552 553 554 555 556 557 558 559 560 561 562 …" at bounding box center [523, 295] width 629 height 406
type textarea "navigation: { nextEl: '.swiper-button-next',"
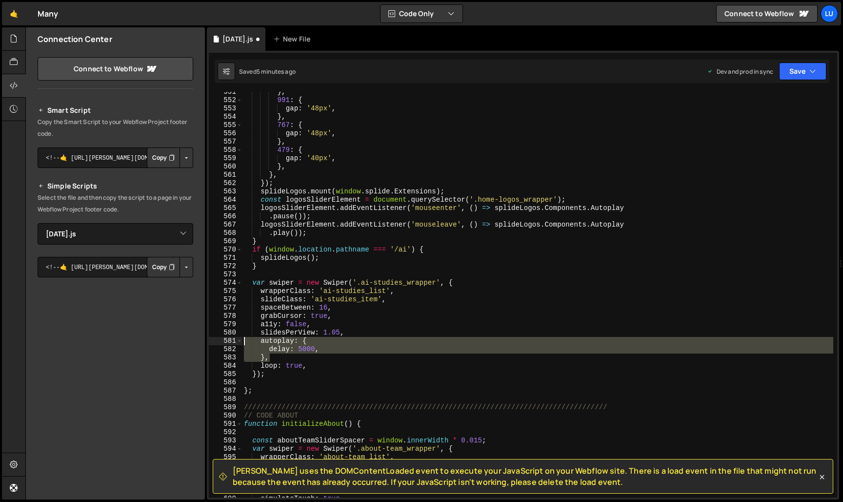
drag, startPoint x: 280, startPoint y: 357, endPoint x: 224, endPoint y: 341, distance: 57.9
click at [224, 341] on div "loop: true, 551 552 553 554 555 556 557 558 559 560 561 562 563 564 565 566 567…" at bounding box center [523, 295] width 629 height 406
type textarea "autoplay: { delay: 5000,"
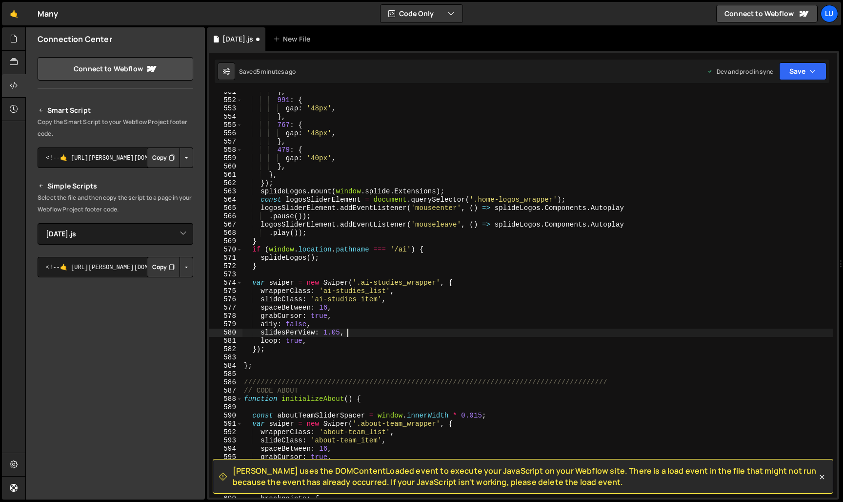
click at [295, 283] on div "} , 991 : { gap : '48px' , } , 767 : { gap : '48px' , } , 479 : { gap : '40px' …" at bounding box center [538, 299] width 592 height 422
click at [817, 68] on button "Save" at bounding box center [802, 71] width 47 height 18
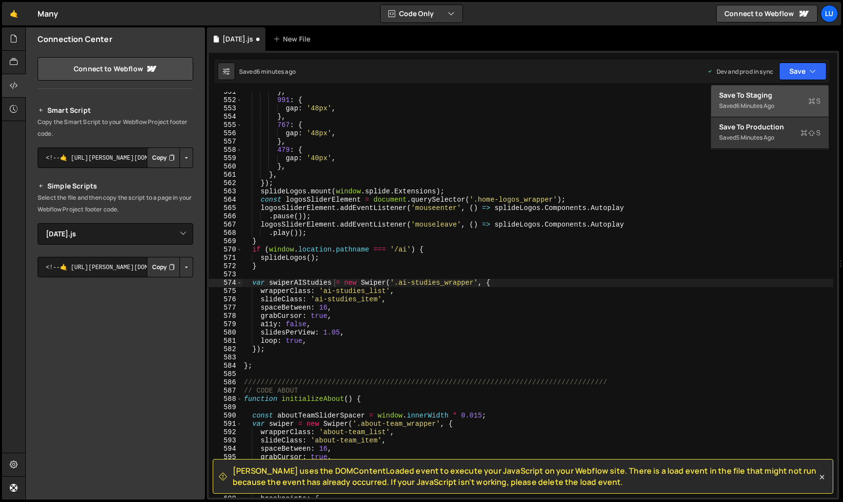
click at [779, 104] on button "Save to Staging S Saved 6 minutes ago" at bounding box center [770, 101] width 117 height 32
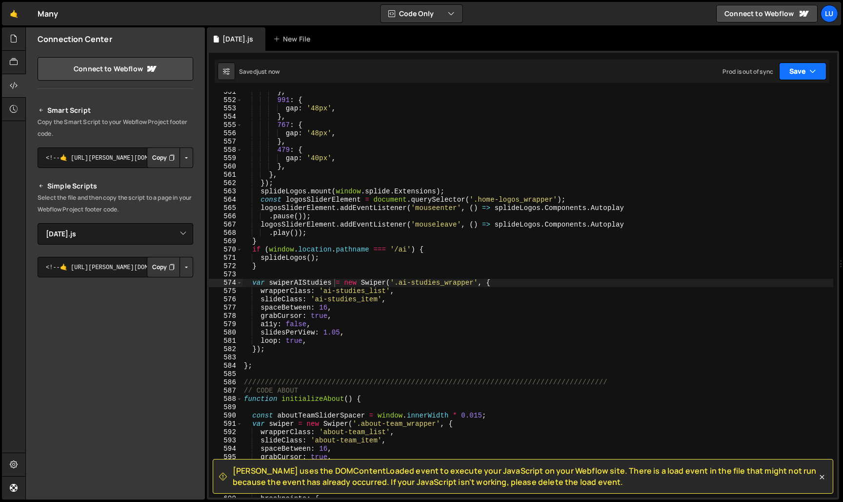
click at [792, 65] on button "Save" at bounding box center [802, 71] width 47 height 18
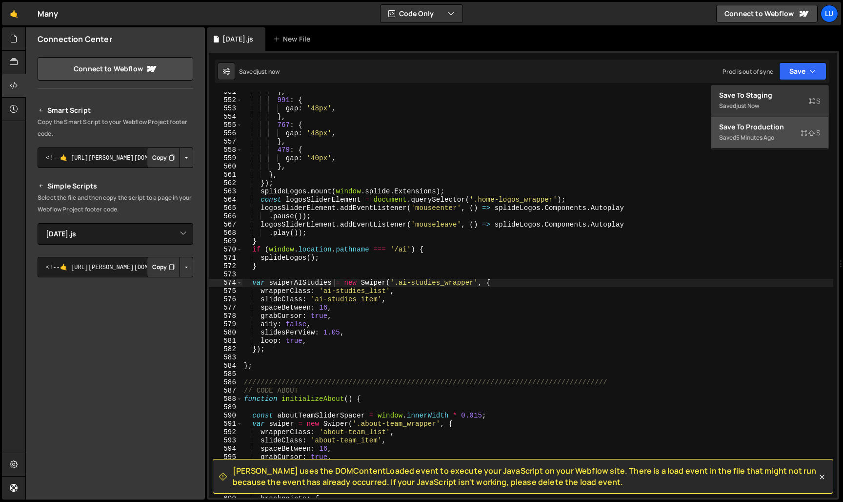
click at [771, 129] on div "Save to Production S" at bounding box center [770, 127] width 102 height 10
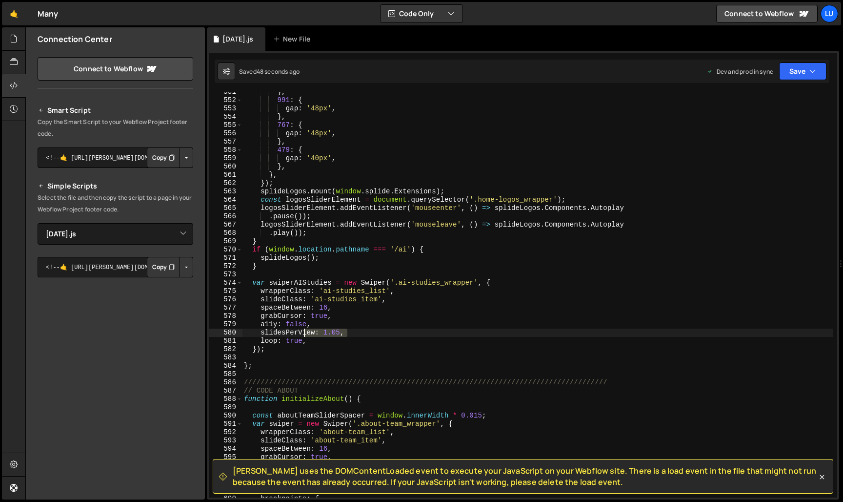
drag, startPoint x: 353, startPoint y: 332, endPoint x: 320, endPoint y: 335, distance: 32.9
click at [320, 335] on div "} , 991 : { gap : '48px' , } , 767 : { gap : '48px' , } , 479 : { gap : '40px' …" at bounding box center [538, 299] width 592 height 422
click at [327, 335] on div "} , 991 : { gap : '48px' , } , 767 : { gap : '48px' , } , 479 : { gap : '40px' …" at bounding box center [538, 295] width 592 height 406
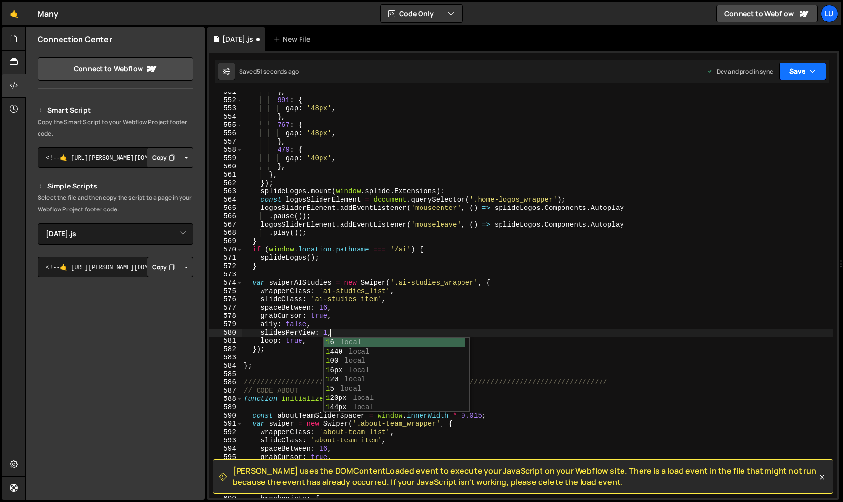
type textarea "slidesPerView: 1,"
click at [809, 71] on button "Save" at bounding box center [802, 71] width 47 height 18
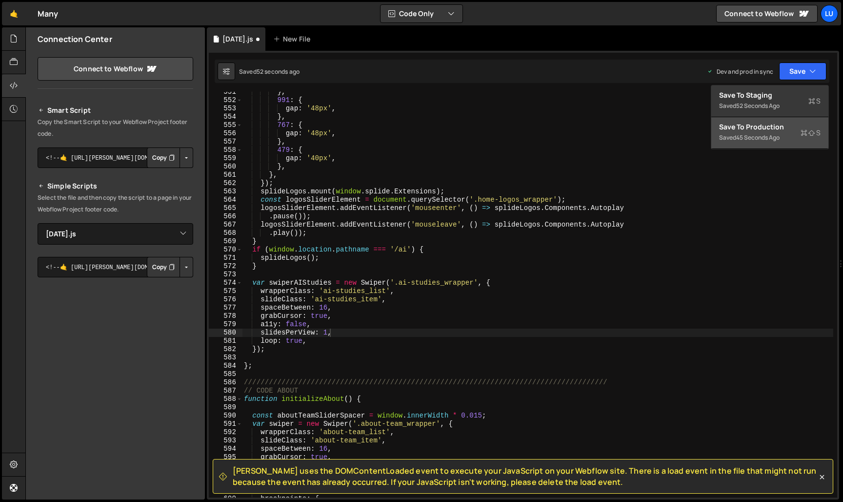
click at [783, 123] on div "Save to Production S" at bounding box center [770, 127] width 102 height 10
